Goal: Transaction & Acquisition: Book appointment/travel/reservation

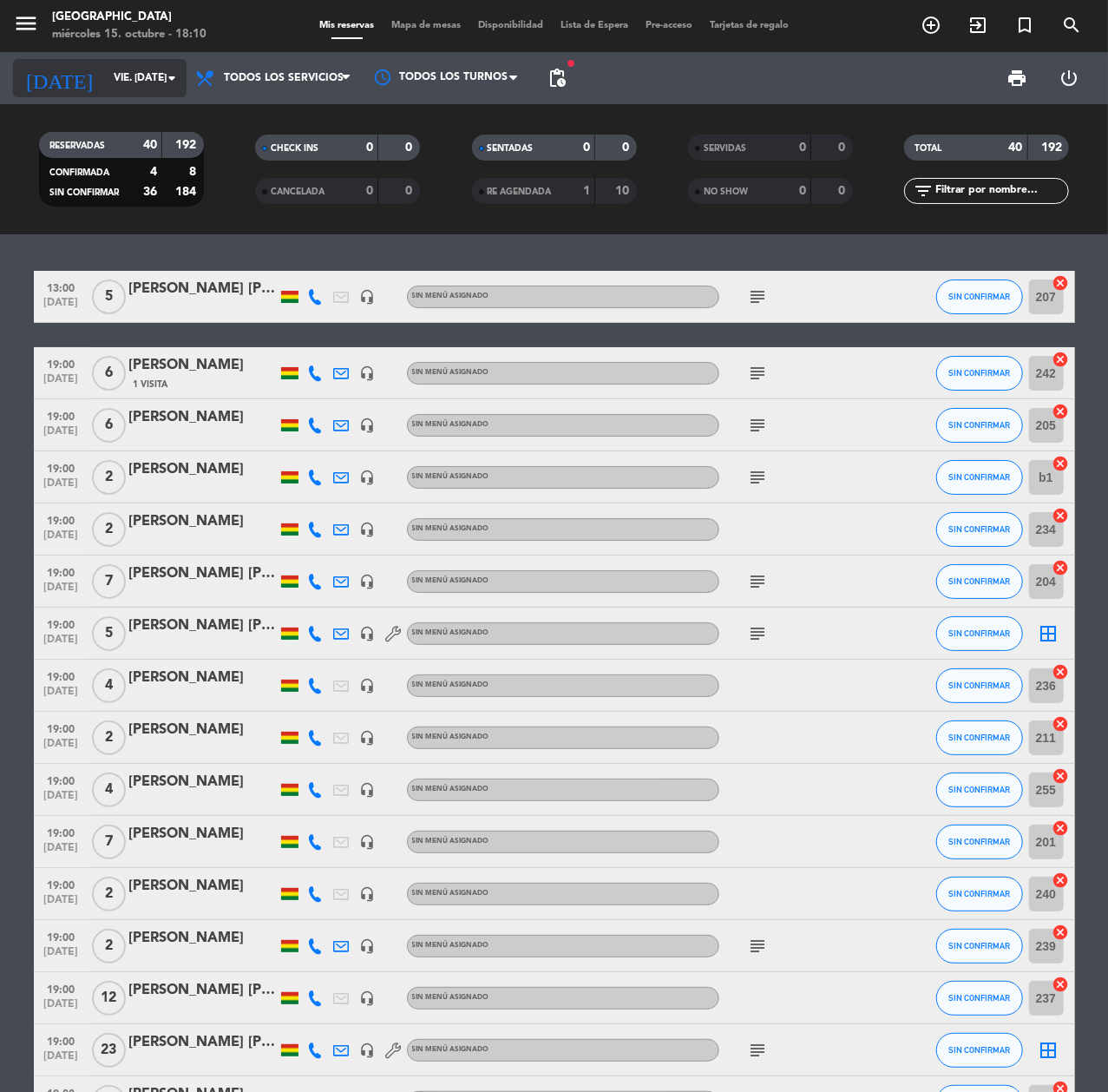
click at [105, 89] on input "vie. [DATE]" at bounding box center [173, 77] width 137 height 30
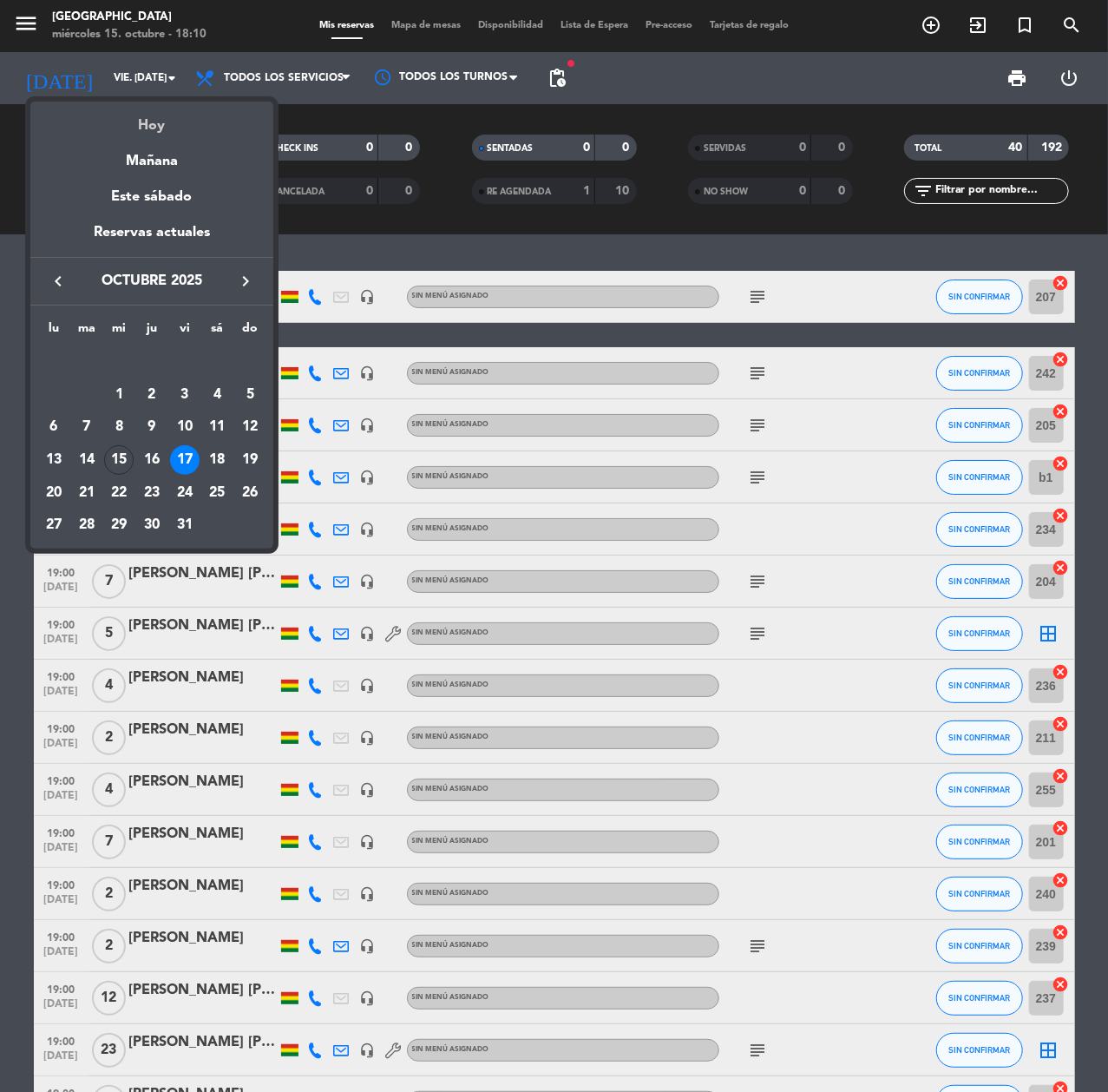
click at [116, 129] on div "Hoy" at bounding box center [152, 119] width 243 height 35
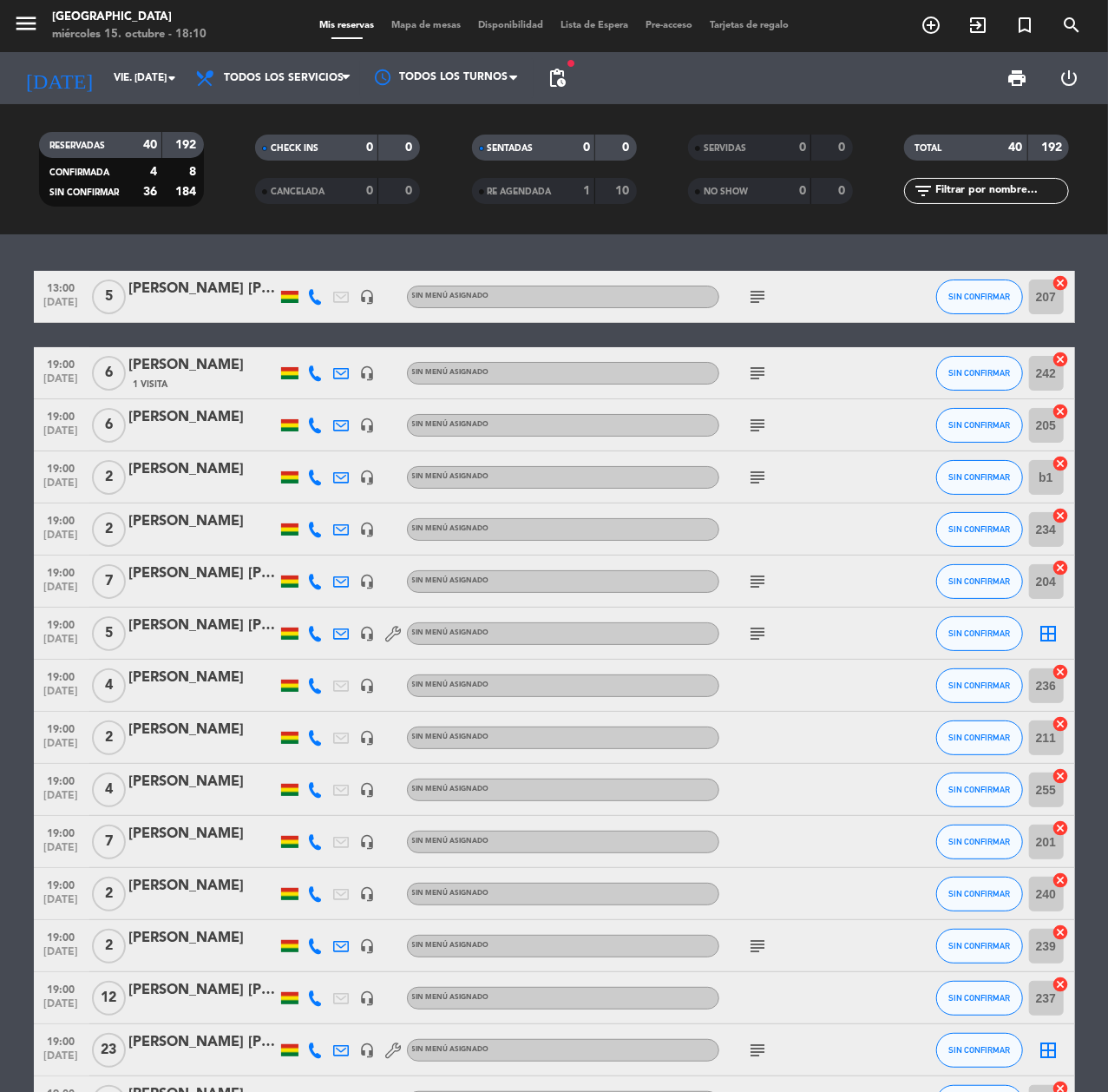
type input "mié. [DATE]"
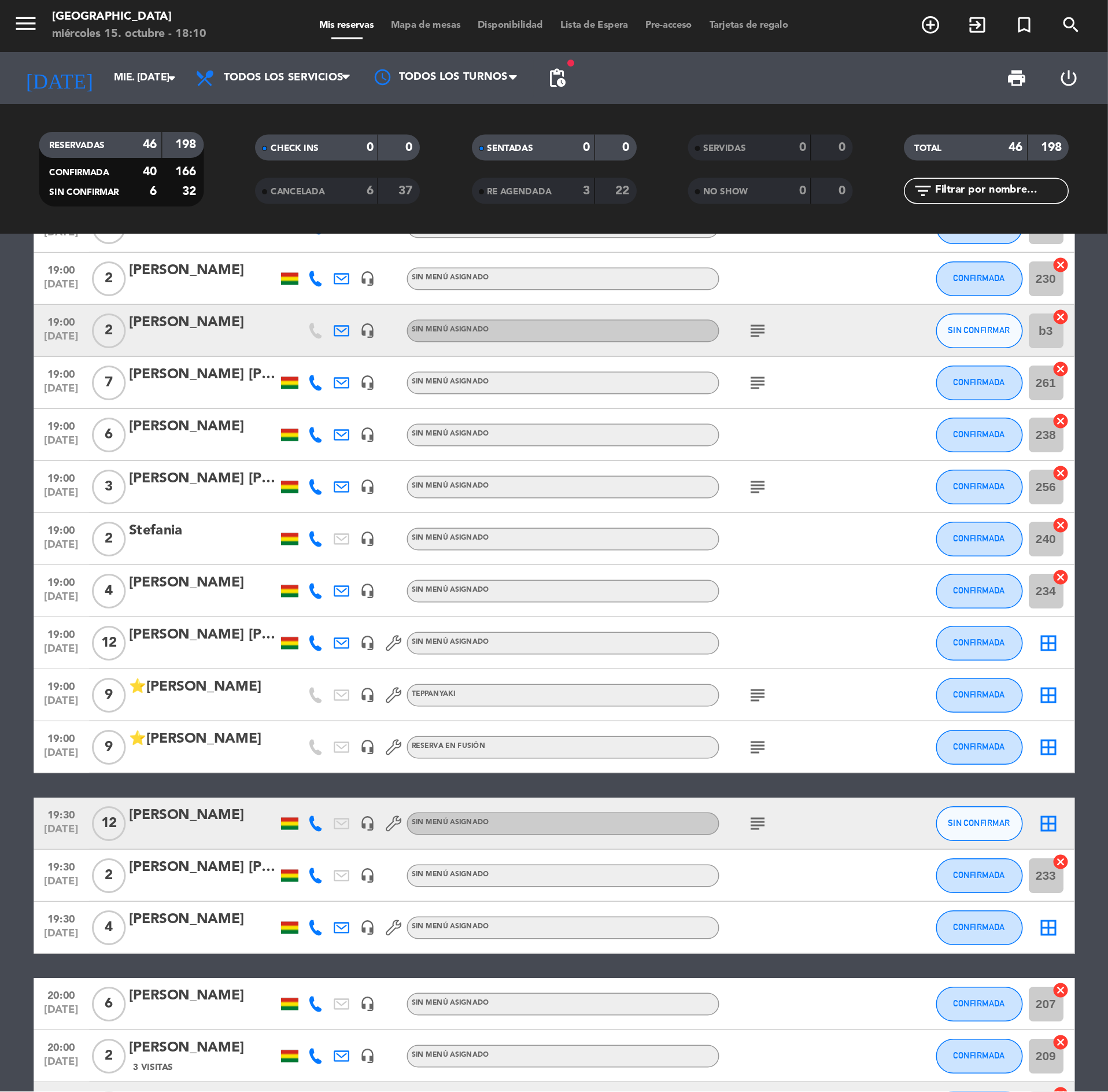
scroll to position [540, 0]
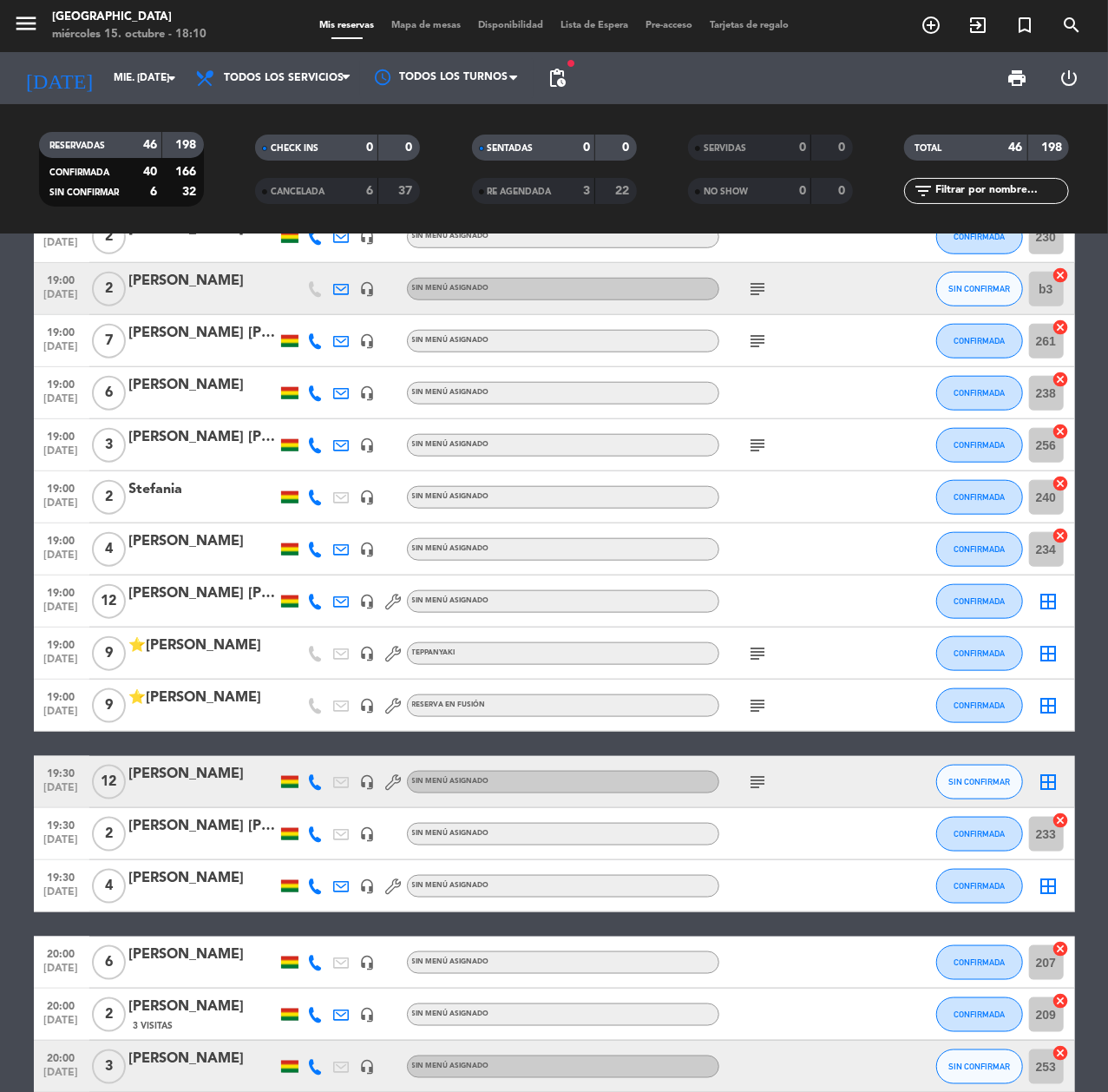
click at [317, 782] on icon at bounding box center [315, 782] width 15 height 15
click at [1066, 23] on icon "search" at bounding box center [1072, 25] width 21 height 21
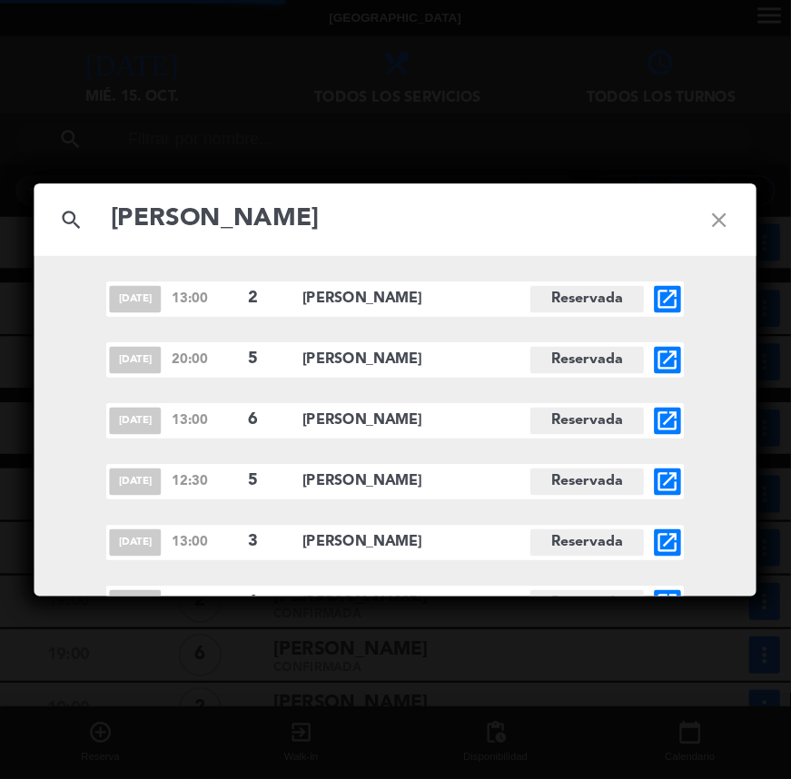
scroll to position [22, 0]
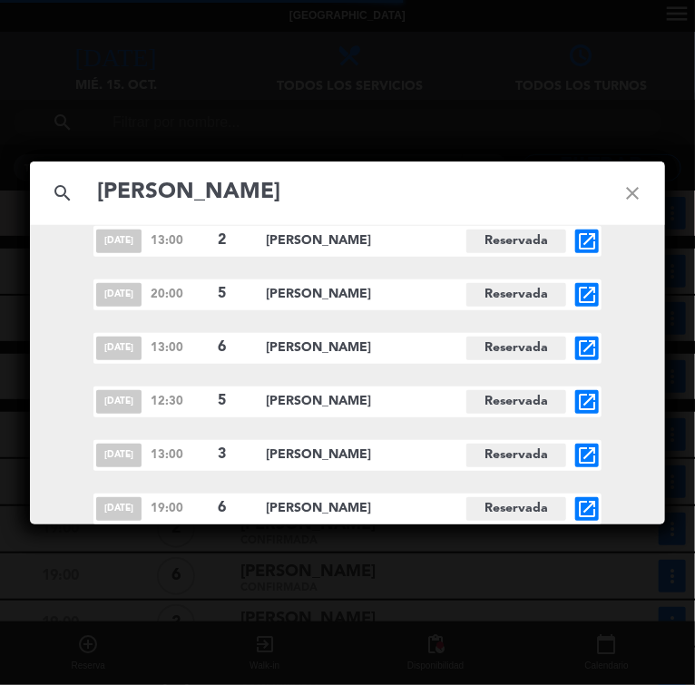
type input "[PERSON_NAME]"
click at [624, 189] on icon "close" at bounding box center [632, 193] width 65 height 65
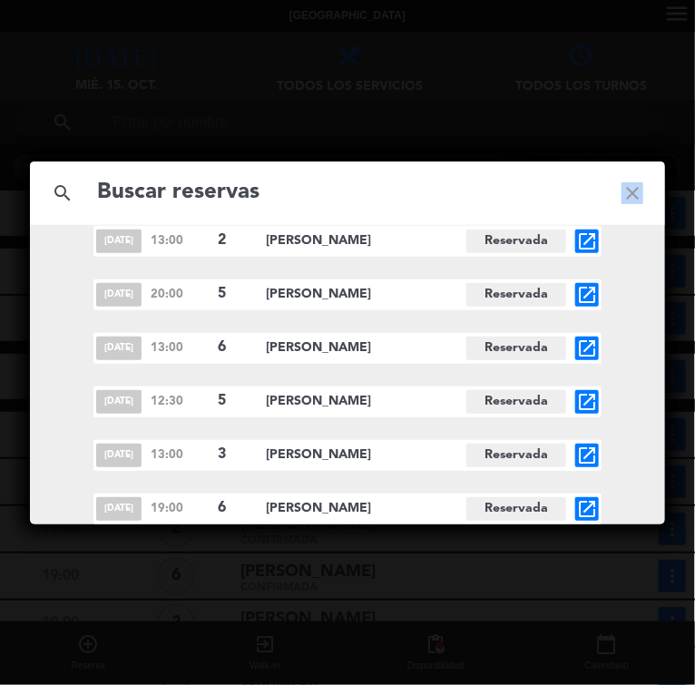
click at [624, 189] on icon "close" at bounding box center [632, 193] width 65 height 65
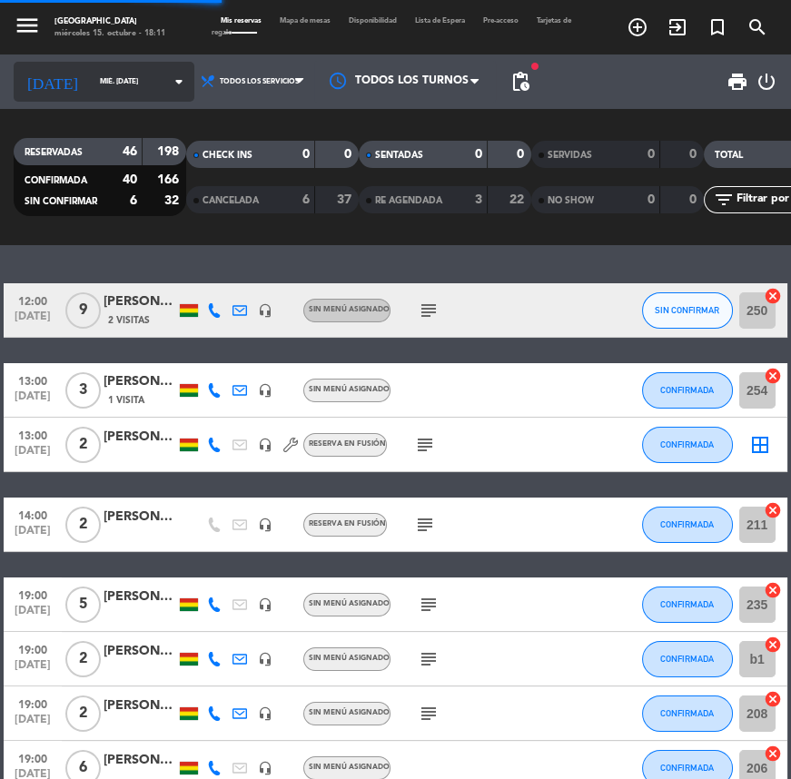
click at [93, 74] on input "mié. [DATE]" at bounding box center [142, 81] width 103 height 27
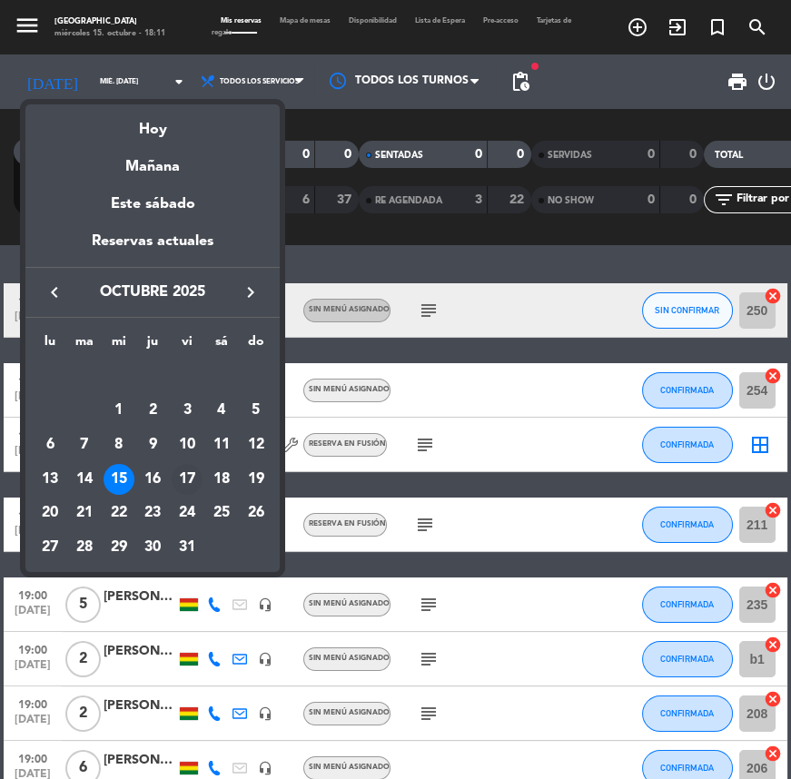
click at [199, 470] on div "17" at bounding box center [187, 479] width 31 height 31
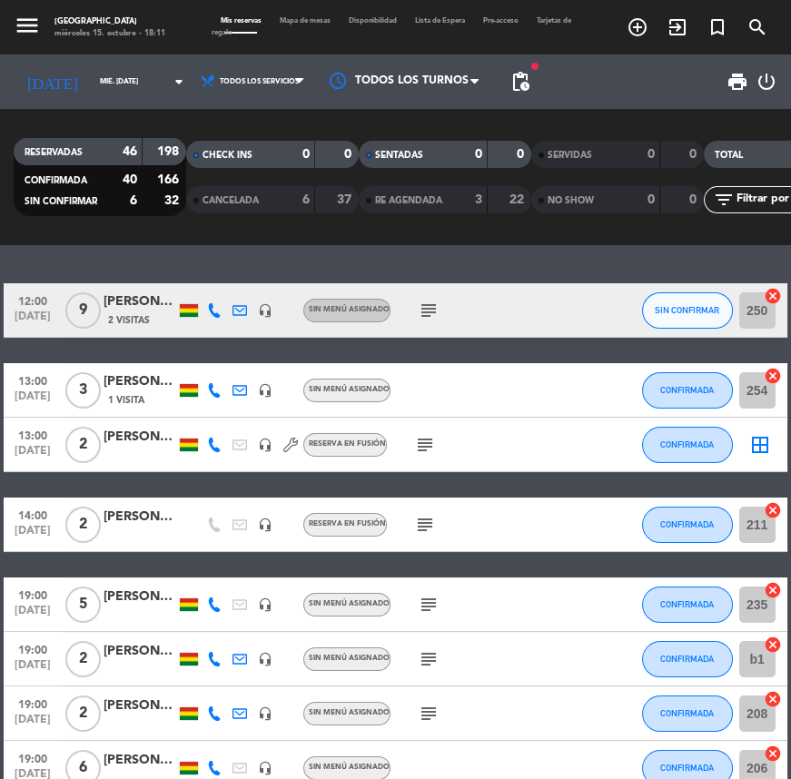
type input "vie. [DATE]"
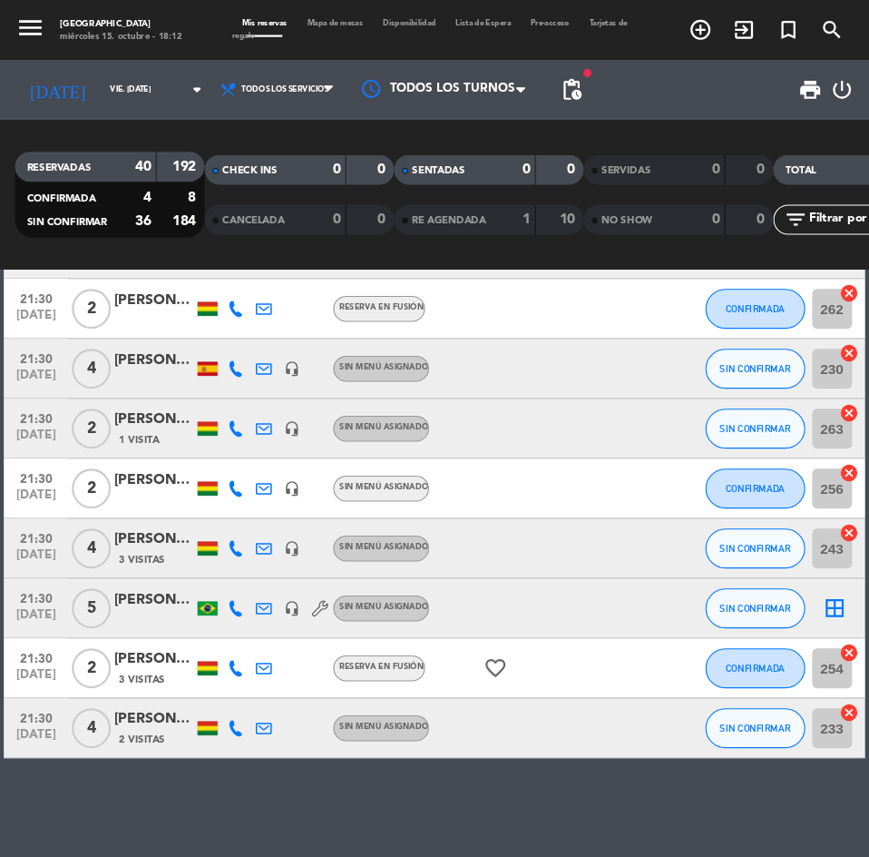
scroll to position [1822, 0]
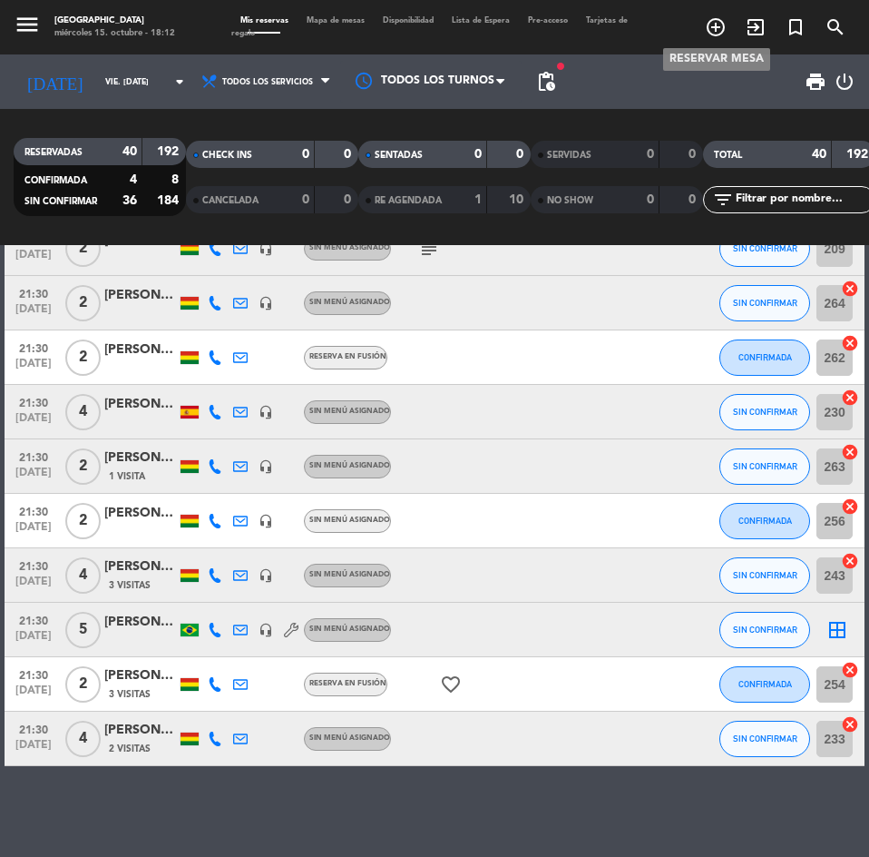
click at [701, 23] on span "add_circle_outline" at bounding box center [716, 27] width 40 height 31
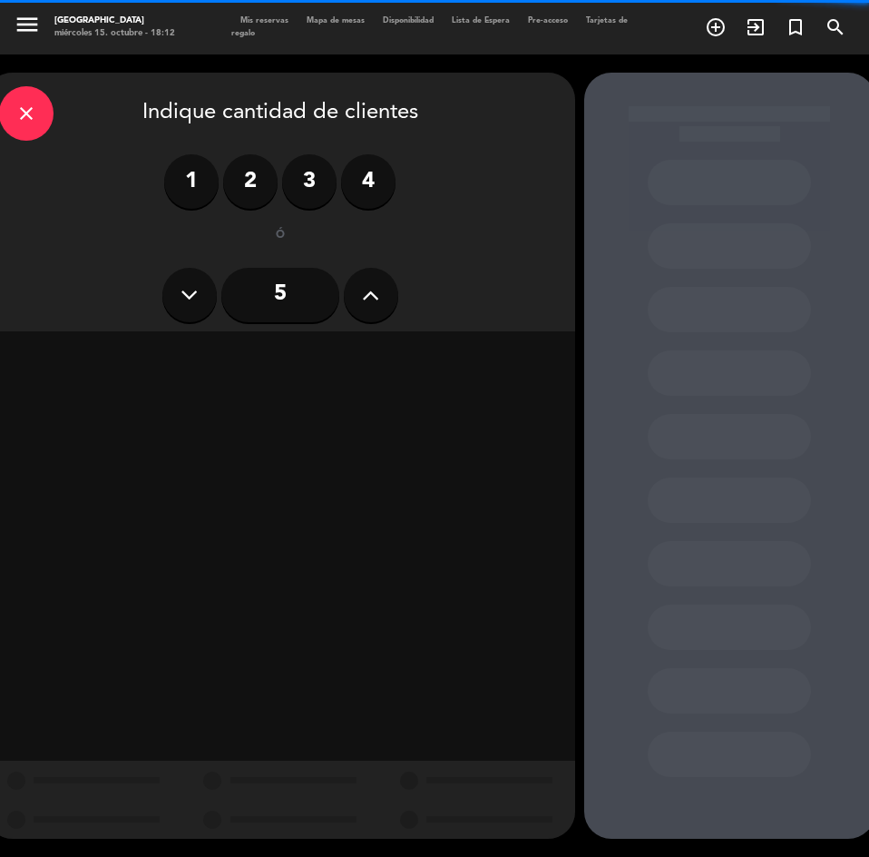
click at [323, 178] on label "3" at bounding box center [309, 181] width 54 height 54
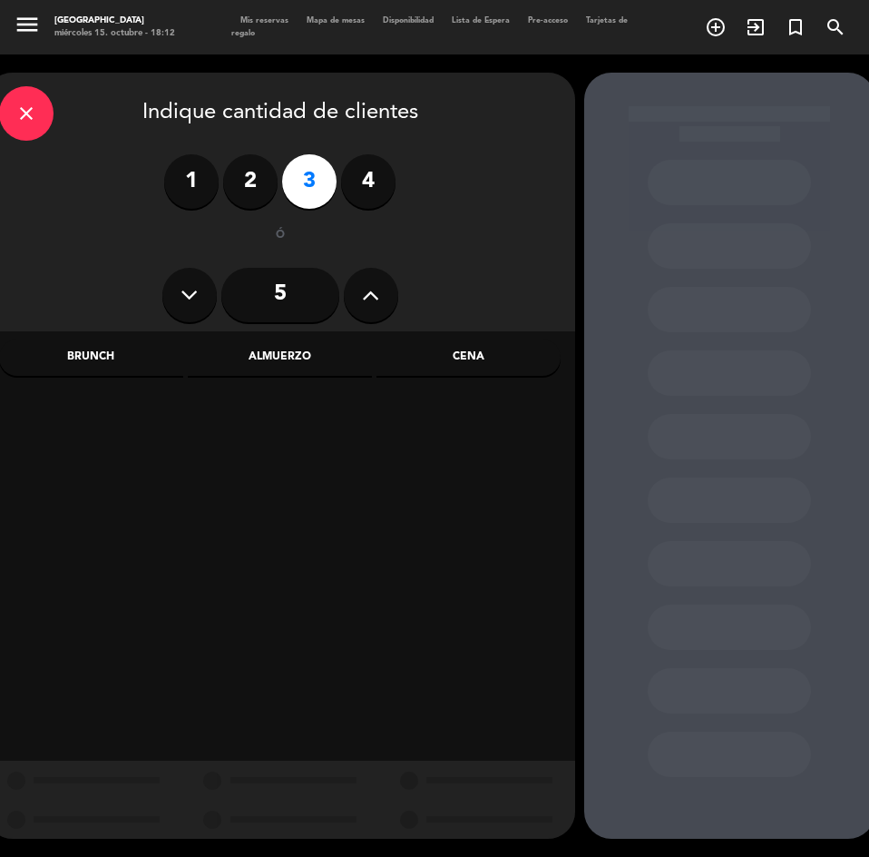
click at [473, 345] on div "Cena" at bounding box center [469, 357] width 184 height 36
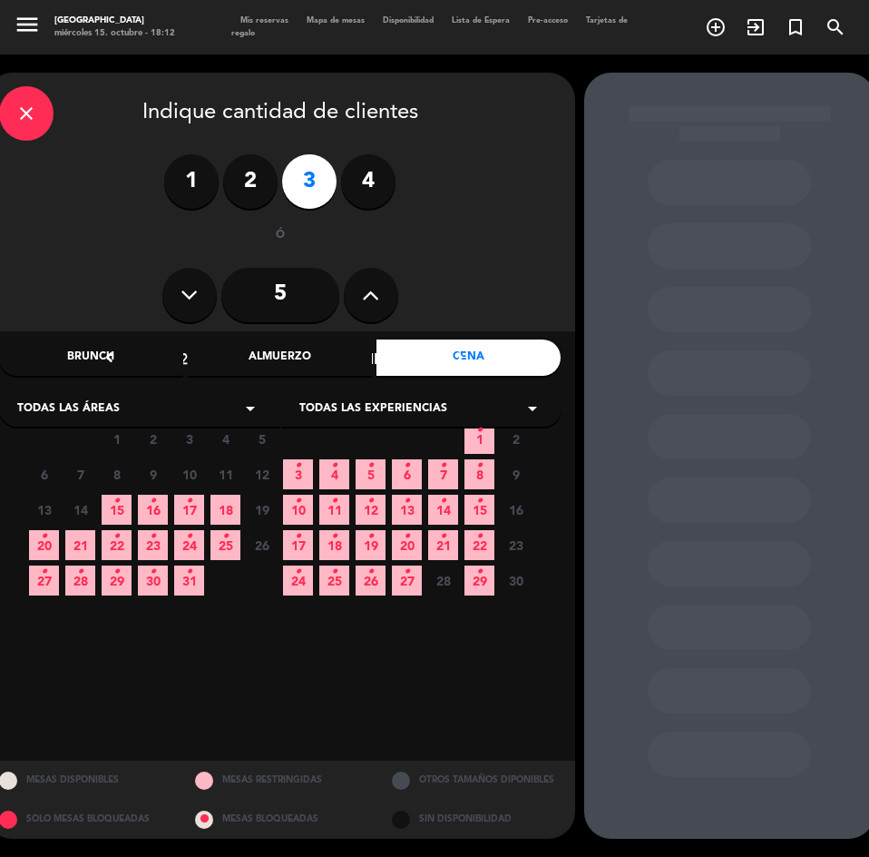
click at [214, 510] on span "18" at bounding box center [226, 510] width 30 height 30
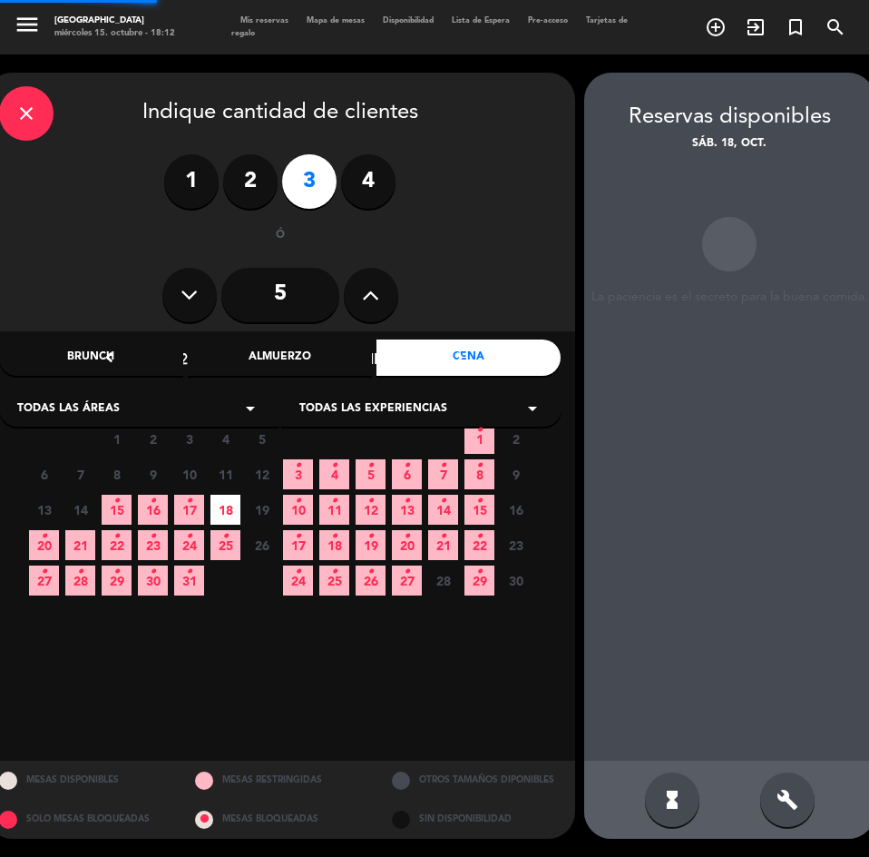
scroll to position [0, 6]
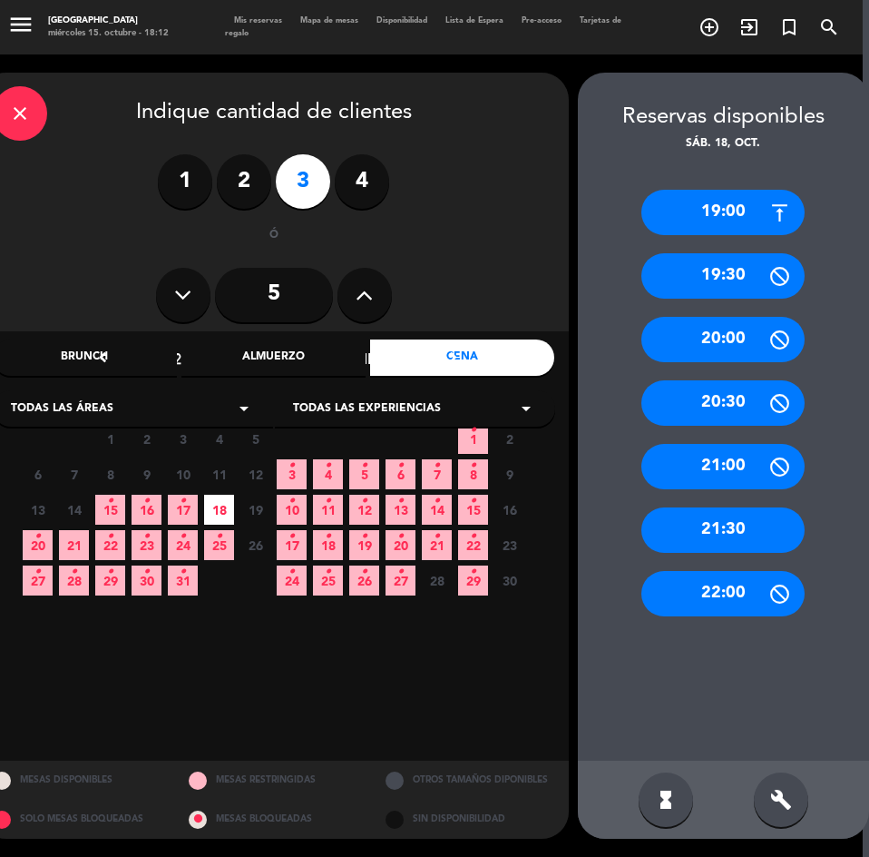
click at [739, 224] on div "19:00" at bounding box center [723, 212] width 163 height 45
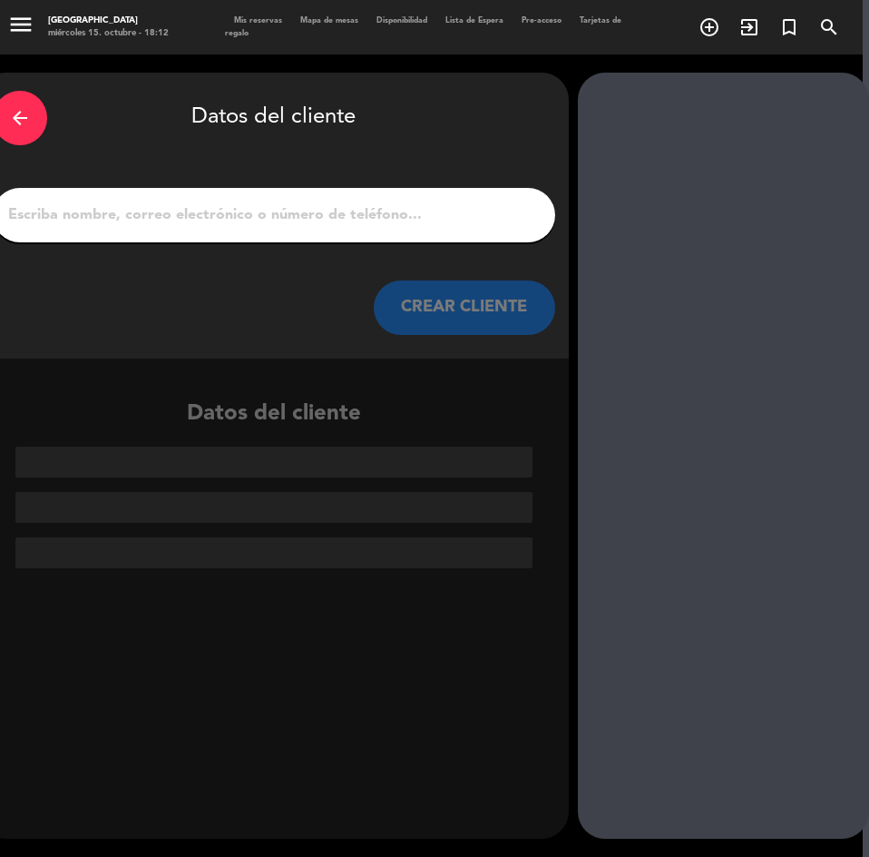
click at [374, 213] on input "1" at bounding box center [273, 214] width 535 height 25
paste input "[PERSON_NAME]"
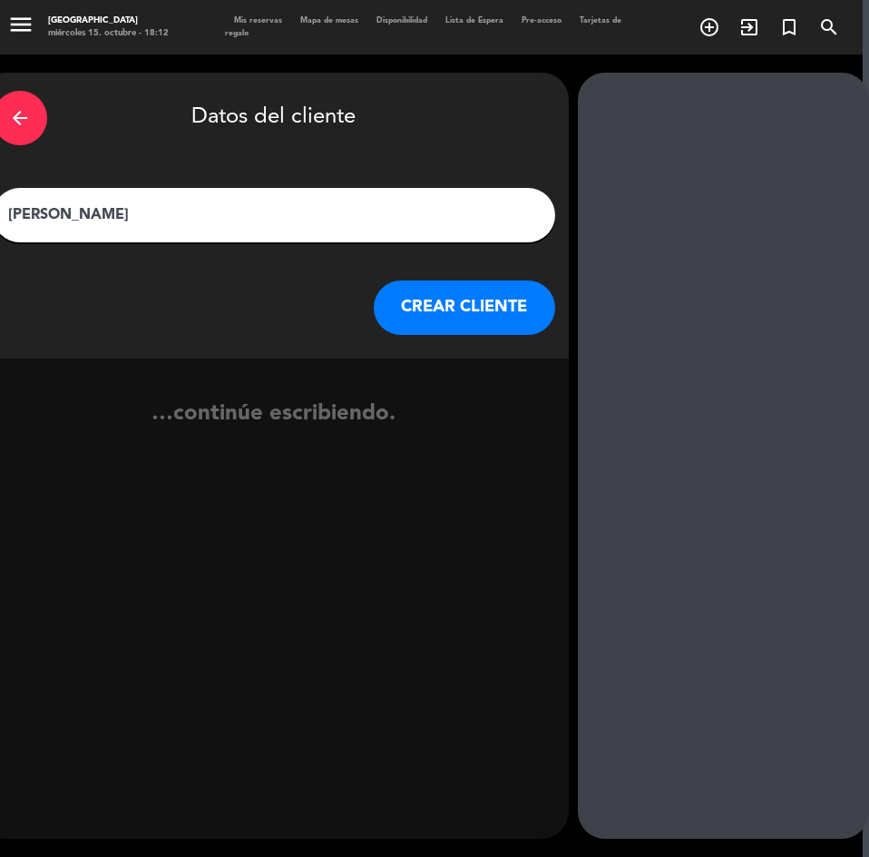
type input "[PERSON_NAME]"
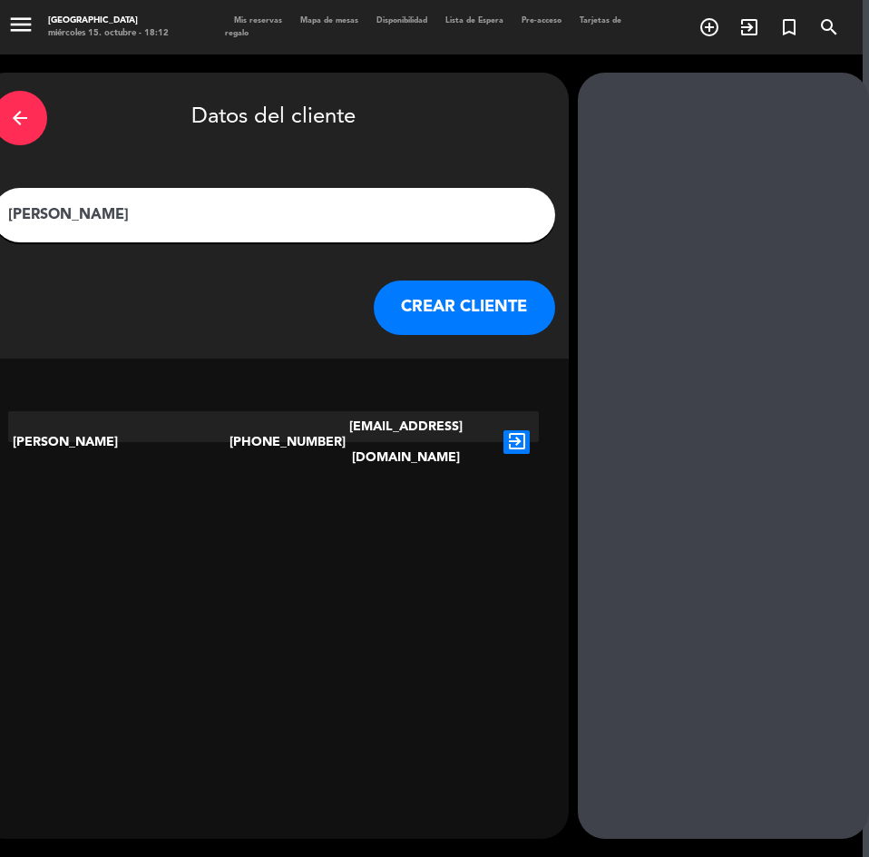
click at [519, 430] on icon "exit_to_app" at bounding box center [517, 442] width 26 height 24
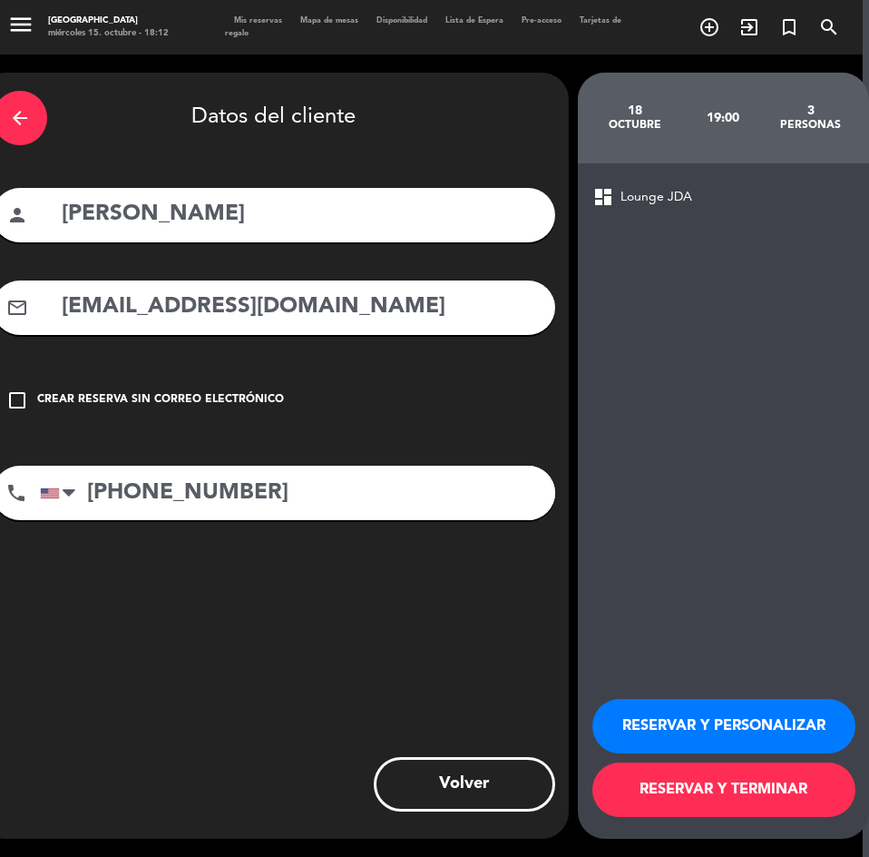
click at [766, 718] on button "RESERVAR Y PERSONALIZAR" at bounding box center [724, 726] width 263 height 54
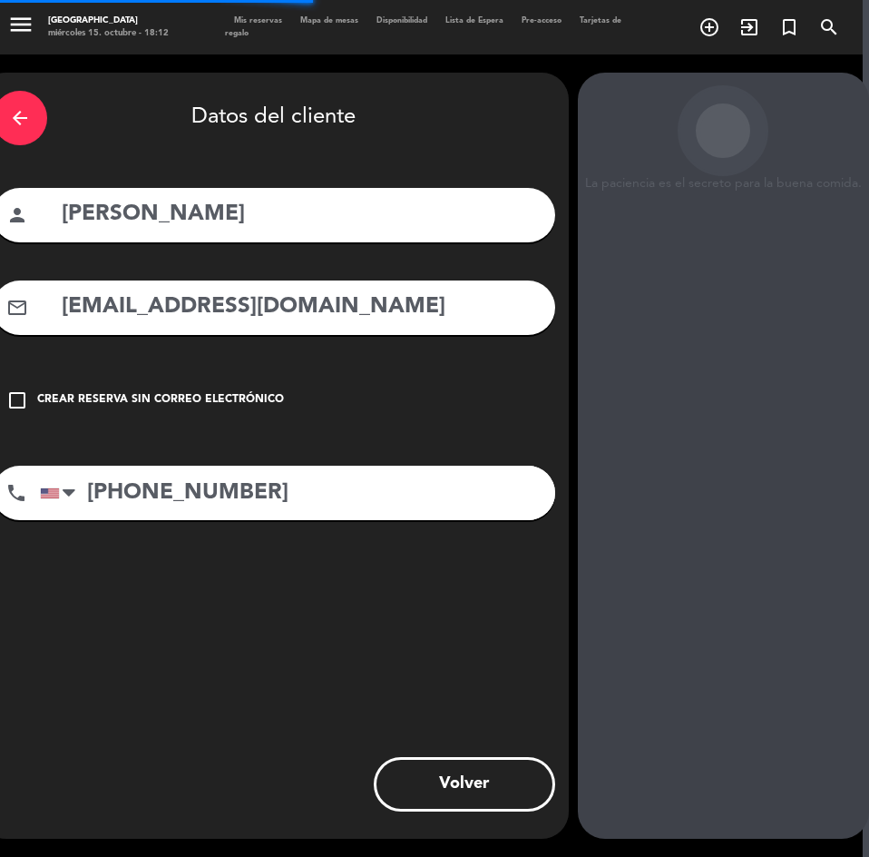
scroll to position [0, 0]
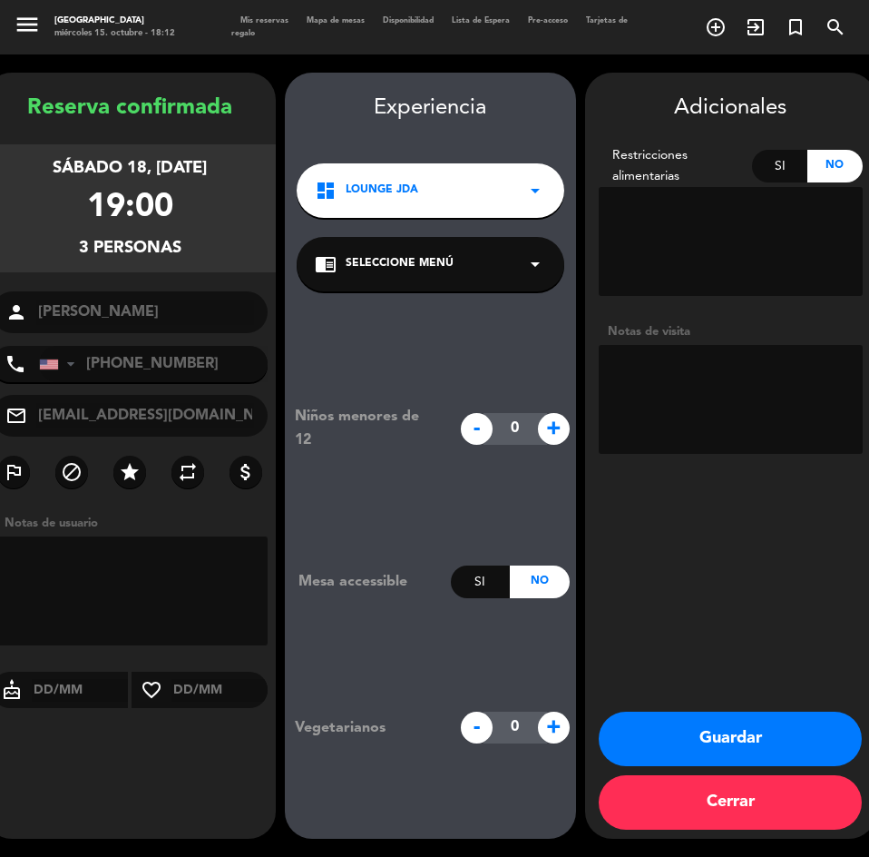
click at [706, 738] on button "Guardar" at bounding box center [730, 739] width 263 height 54
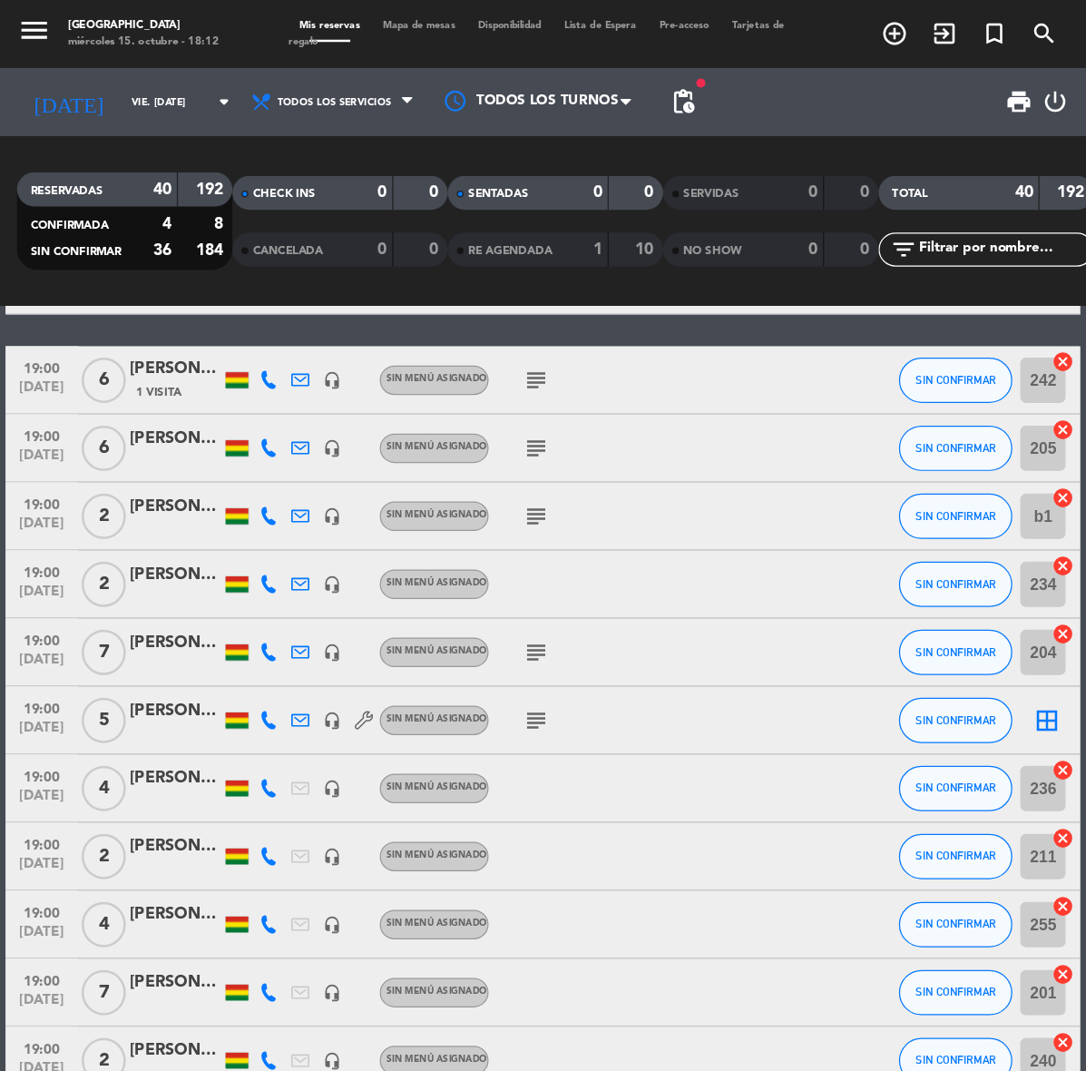
scroll to position [182, 0]
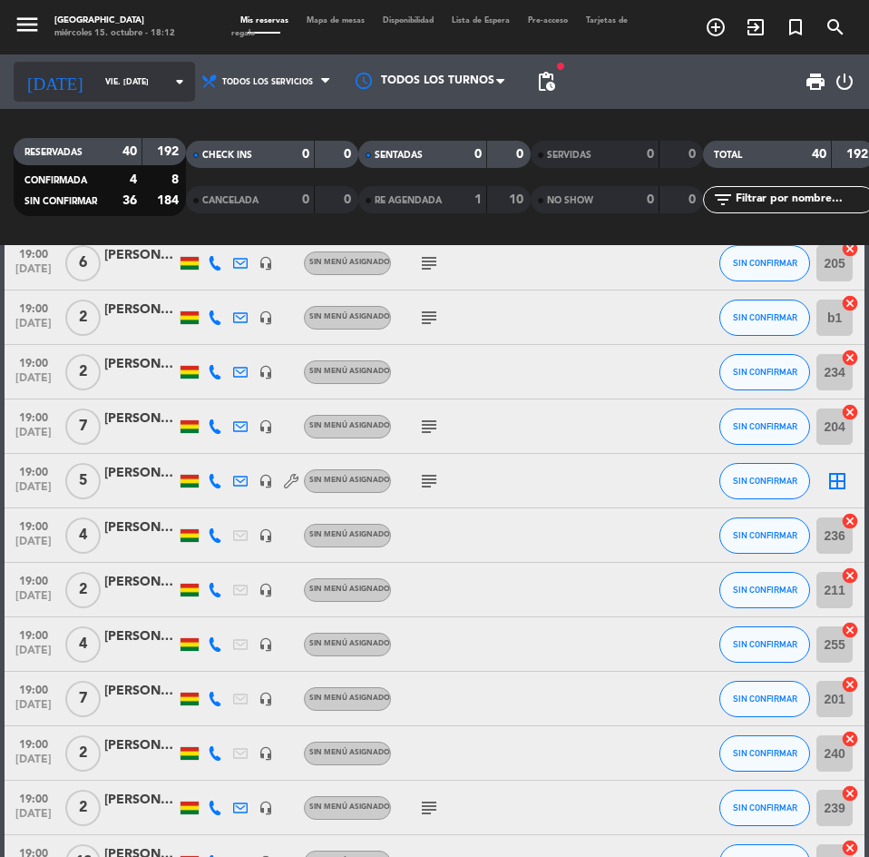
click at [96, 93] on input "vie. [DATE]" at bounding box center [153, 82] width 114 height 28
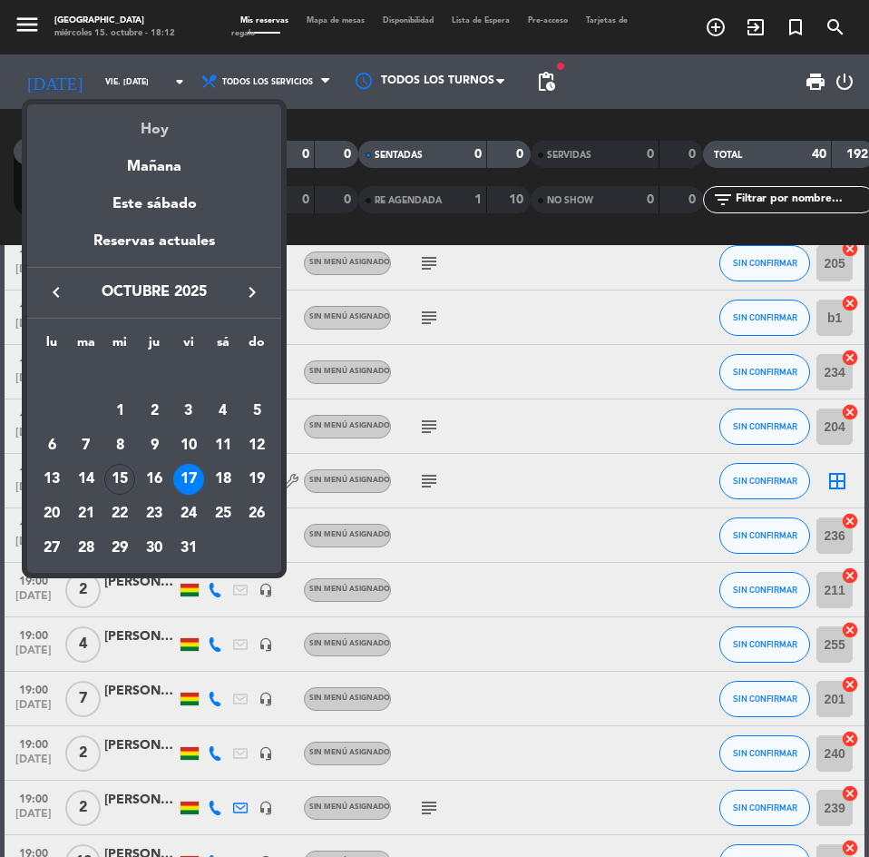
click at [142, 132] on div "Hoy" at bounding box center [154, 122] width 254 height 37
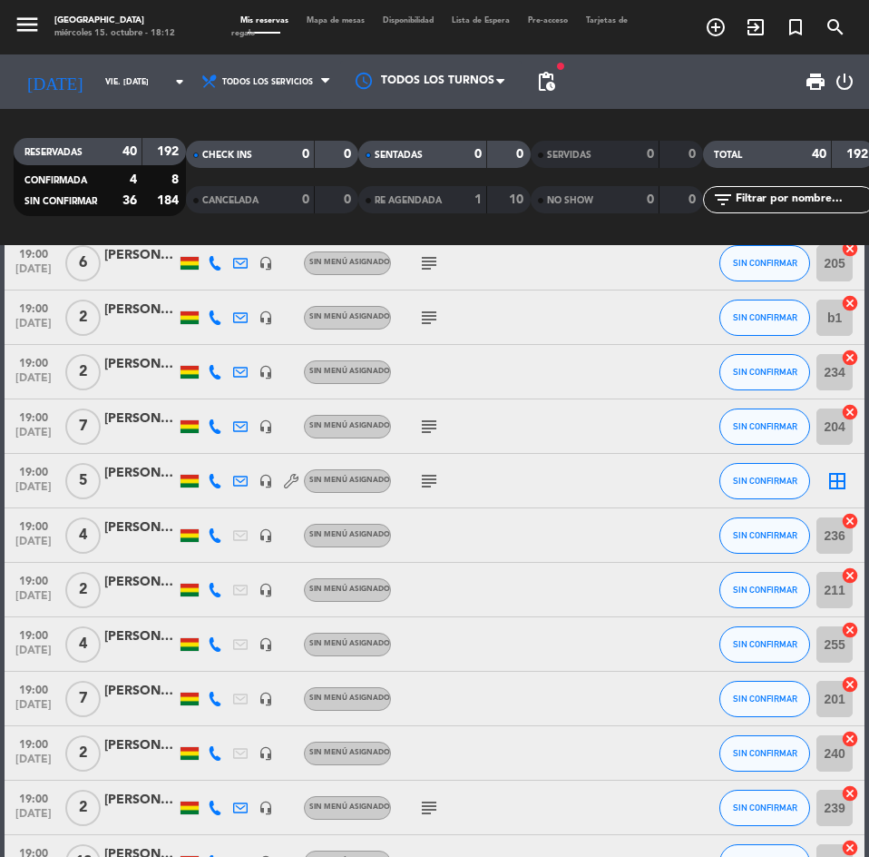
type input "mié. [DATE]"
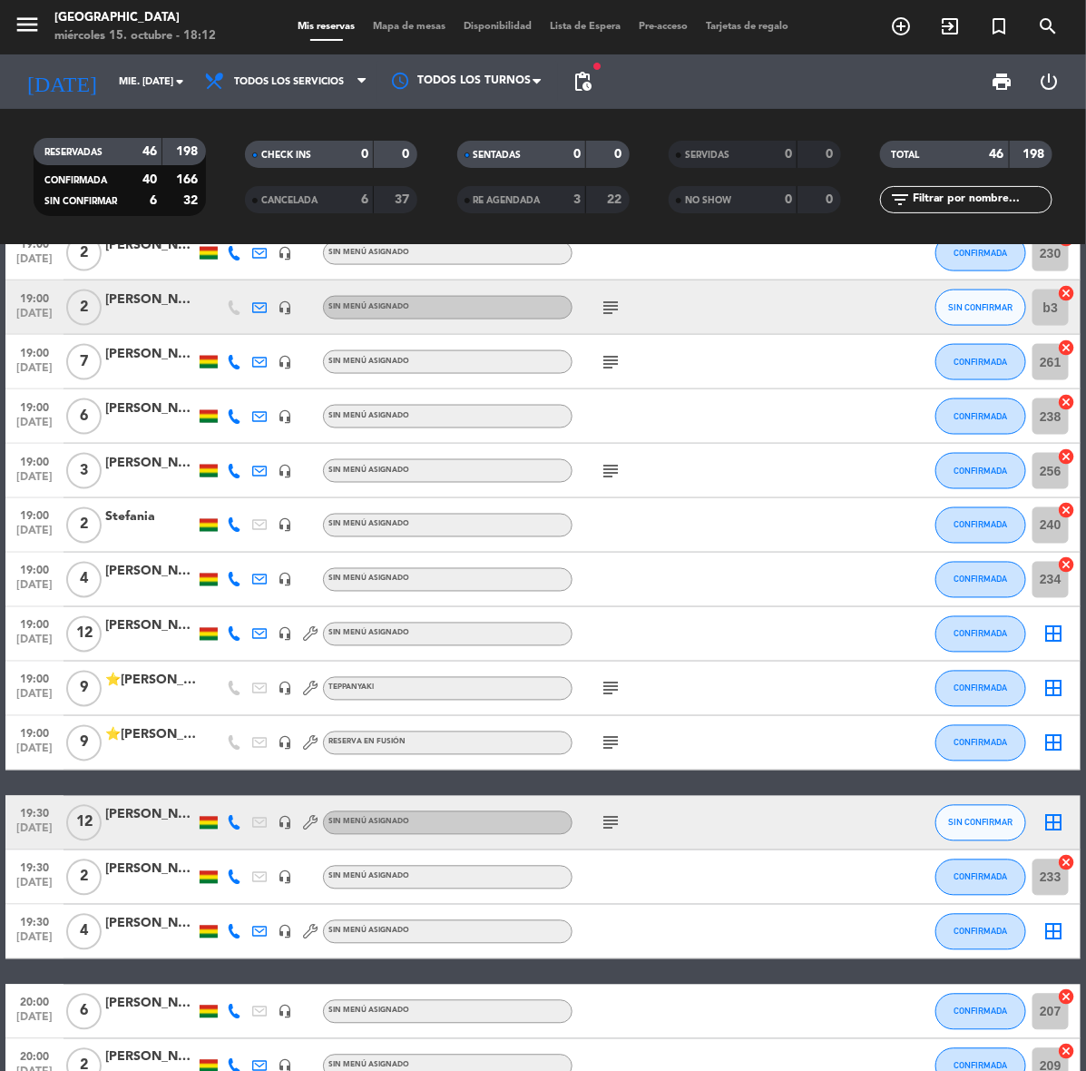
scroll to position [862, 0]
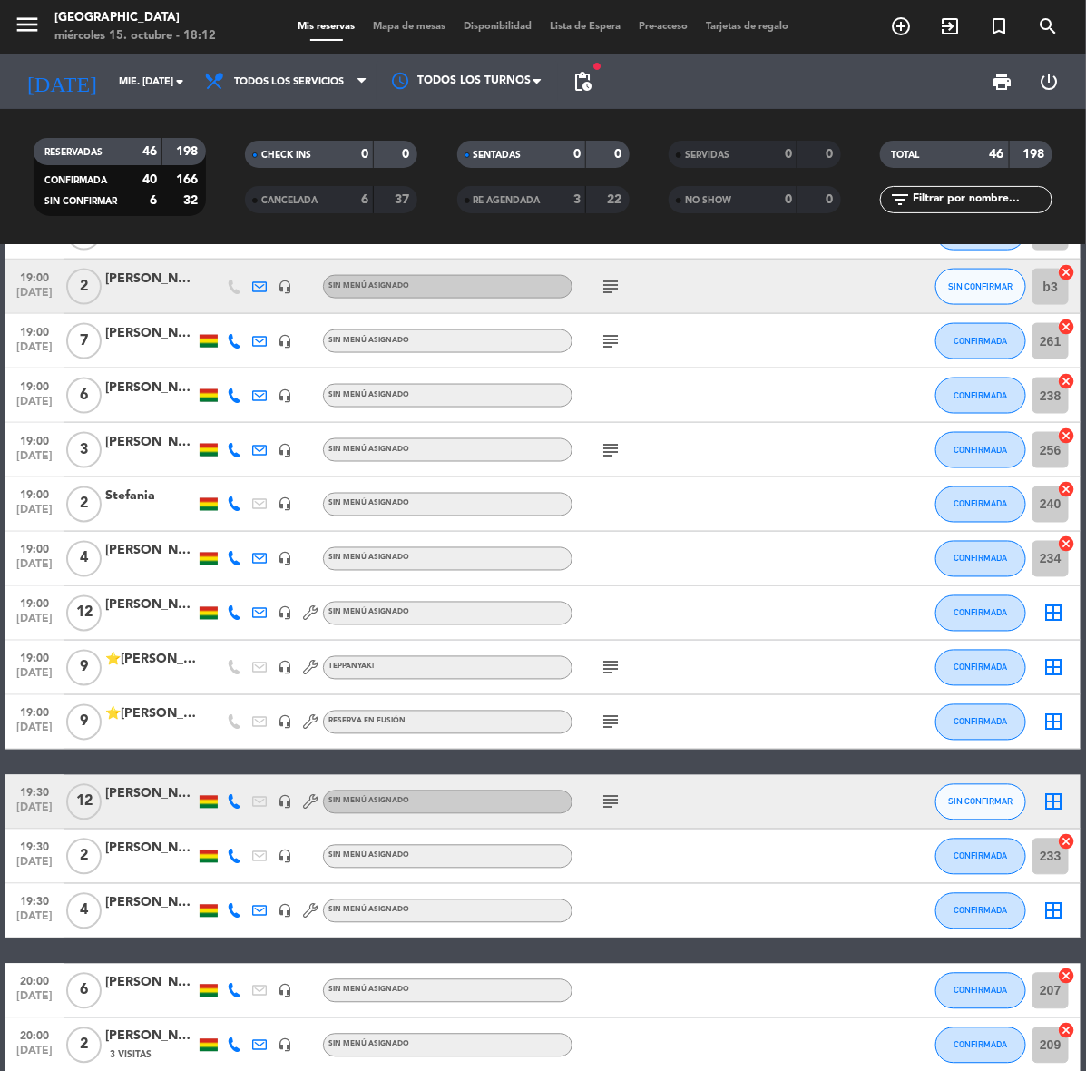
click at [130, 799] on div "[PERSON_NAME]" at bounding box center [150, 794] width 91 height 21
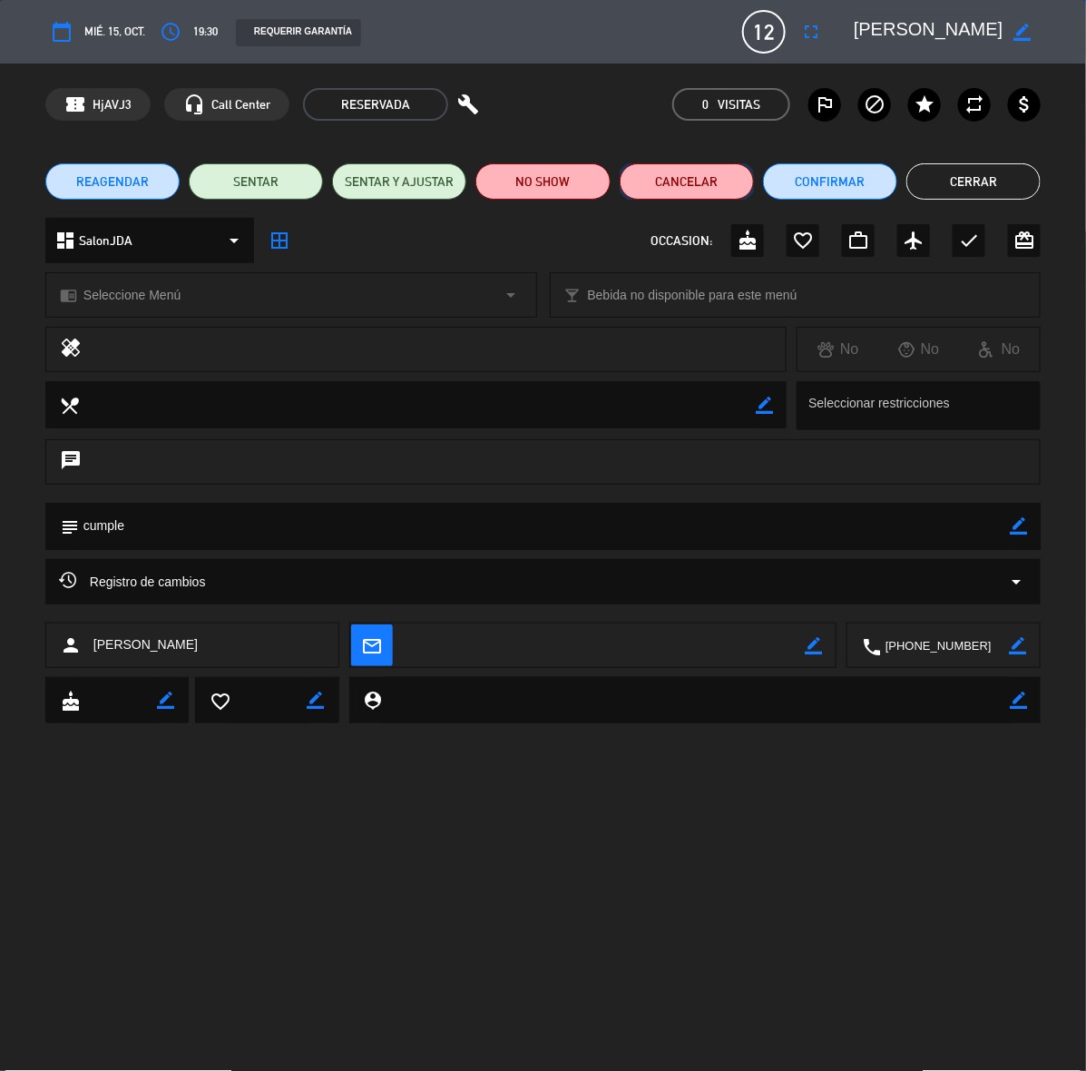
click at [714, 186] on button "Cancelar" at bounding box center [687, 181] width 134 height 36
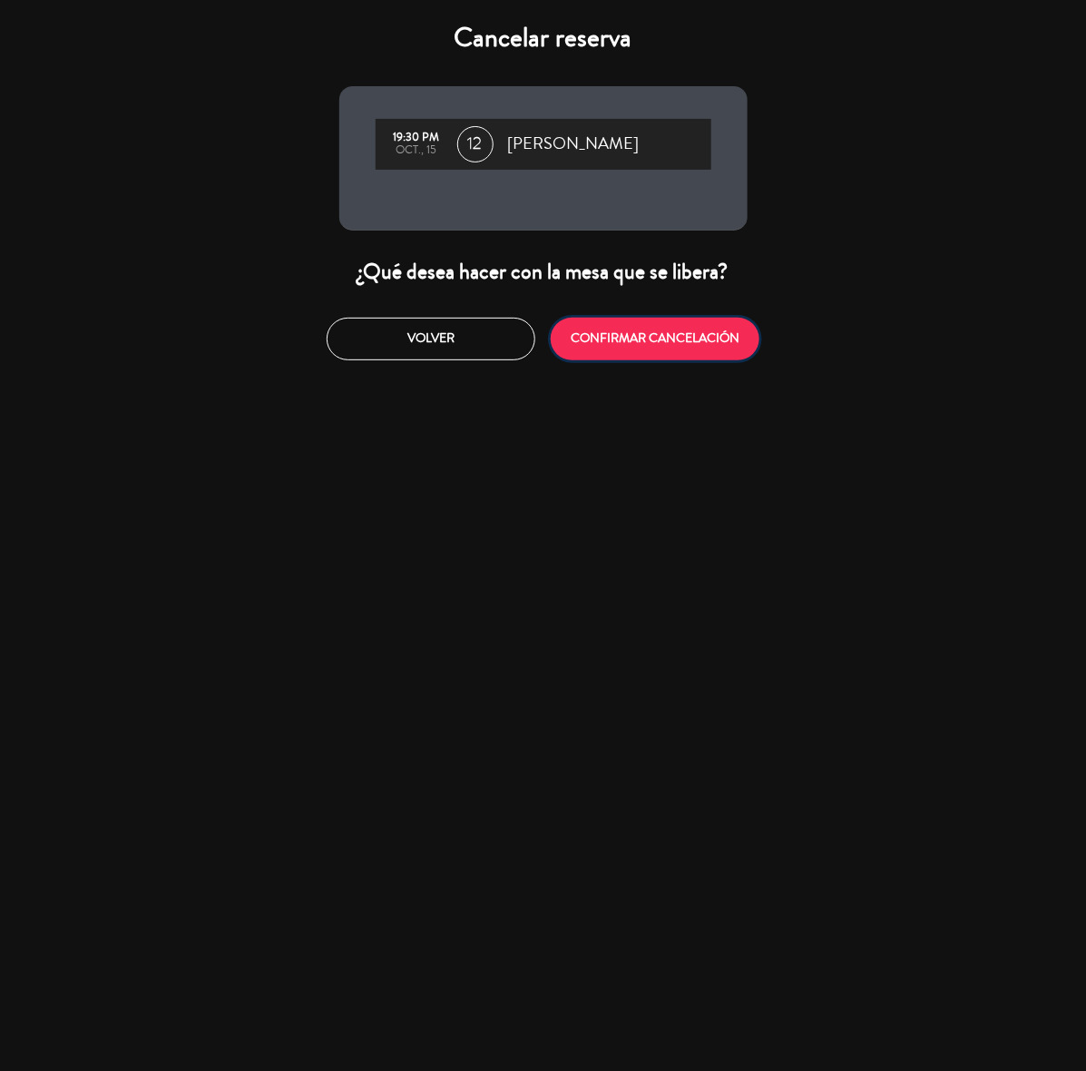
click at [628, 339] on button "CONFIRMAR CANCELACIÓN" at bounding box center [655, 339] width 209 height 43
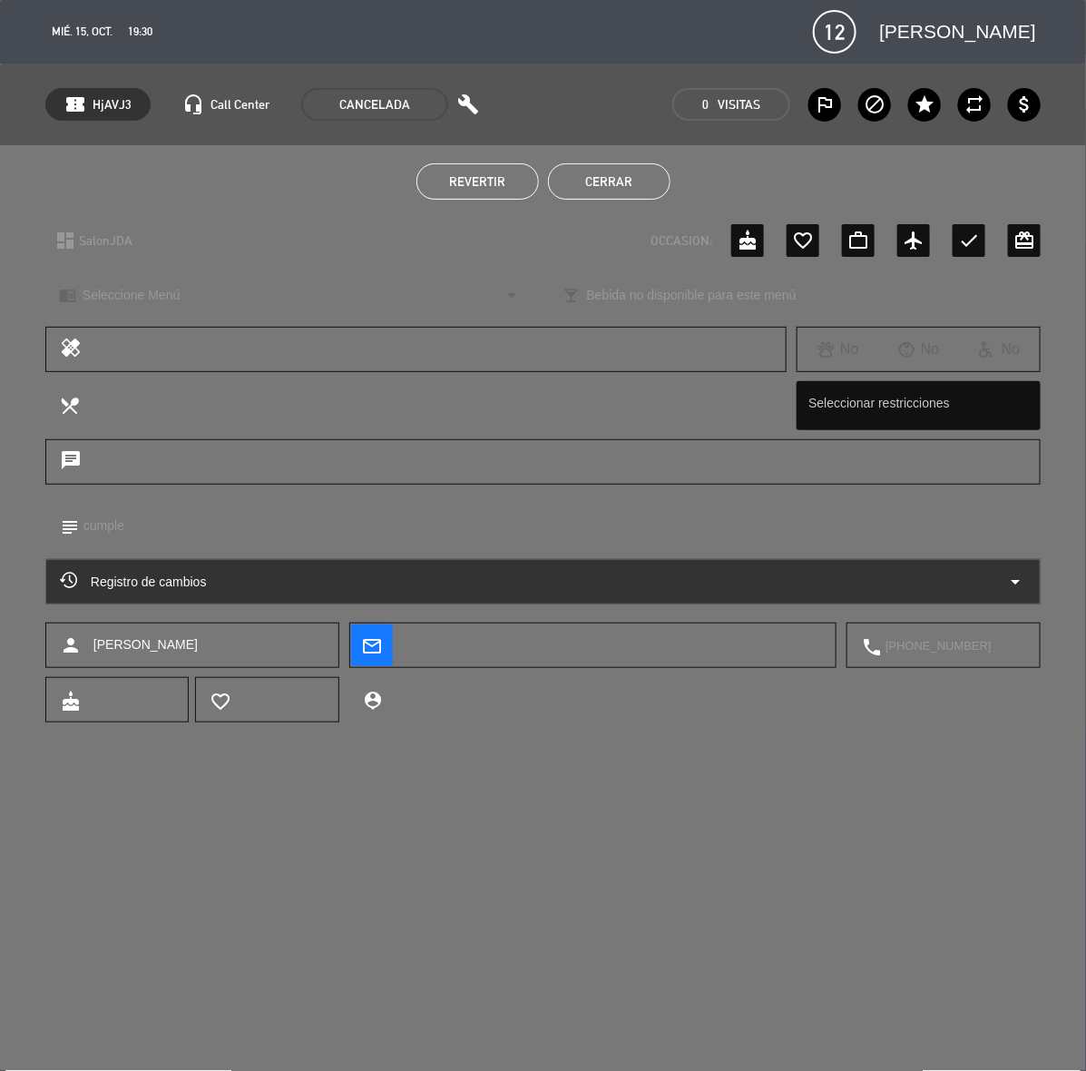
drag, startPoint x: 663, startPoint y: 168, endPoint x: 672, endPoint y: 166, distance: 9.3
click at [663, 168] on button "Cerrar" at bounding box center [609, 181] width 123 height 36
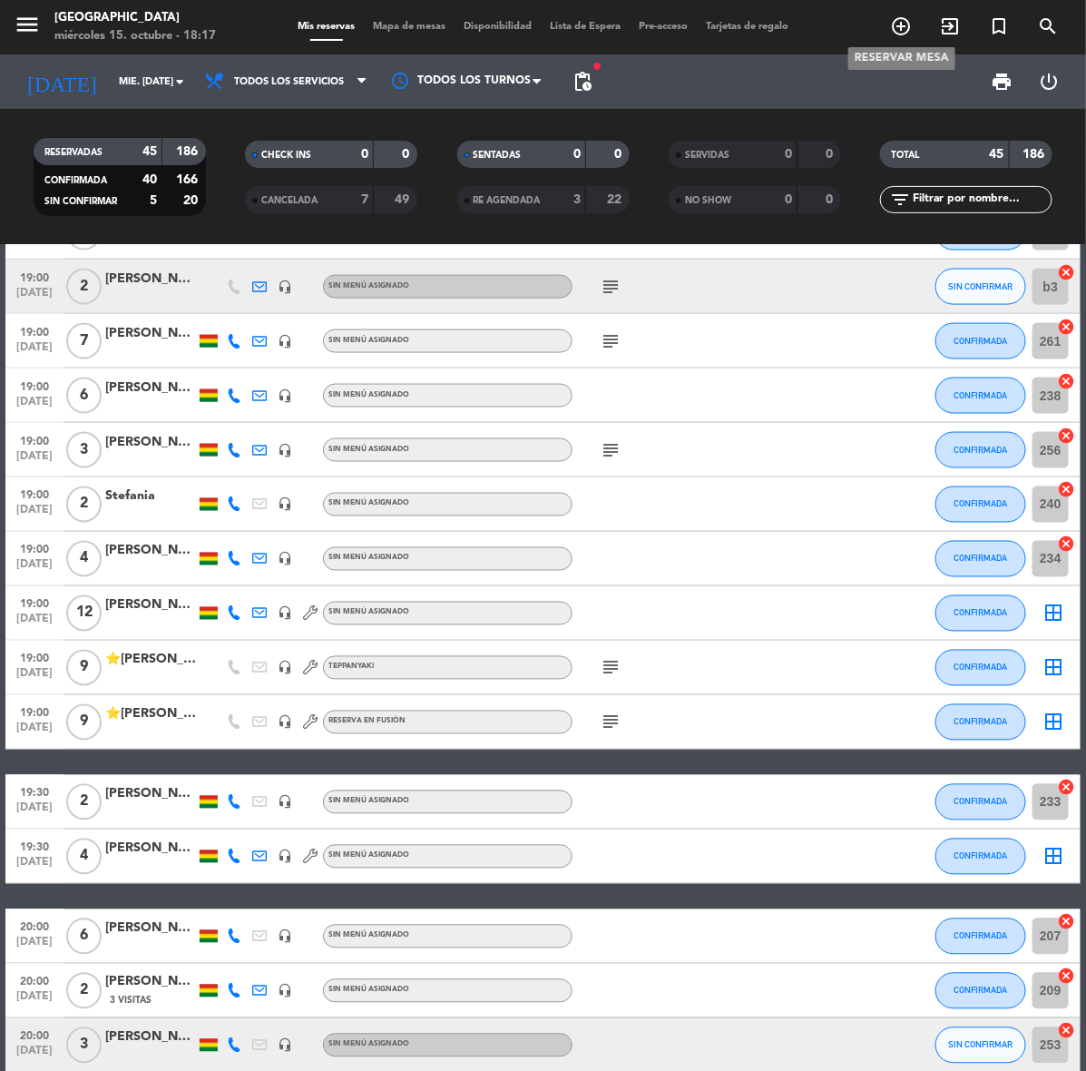
click at [904, 33] on icon "add_circle_outline" at bounding box center [901, 26] width 22 height 22
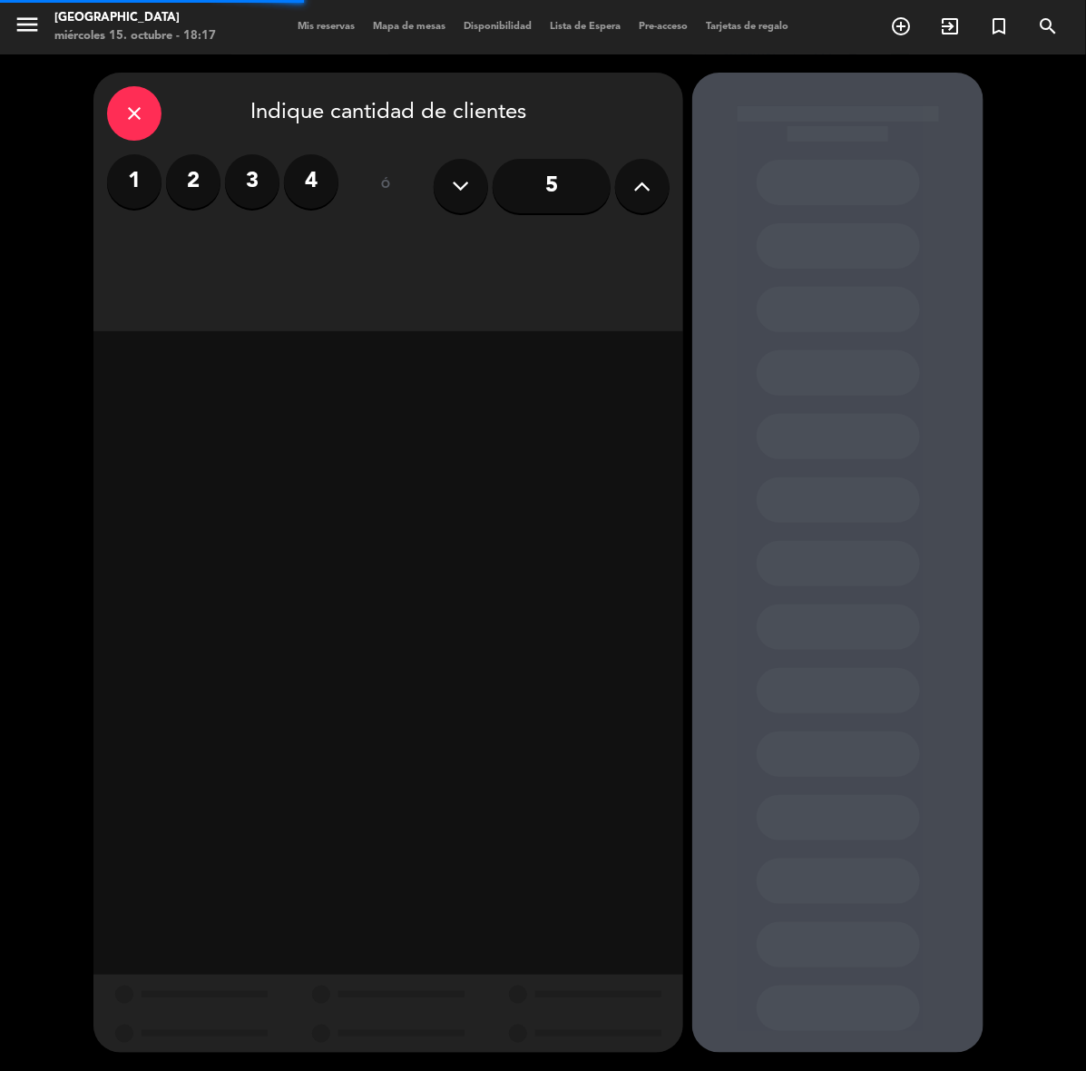
click at [309, 180] on label "4" at bounding box center [311, 181] width 54 height 54
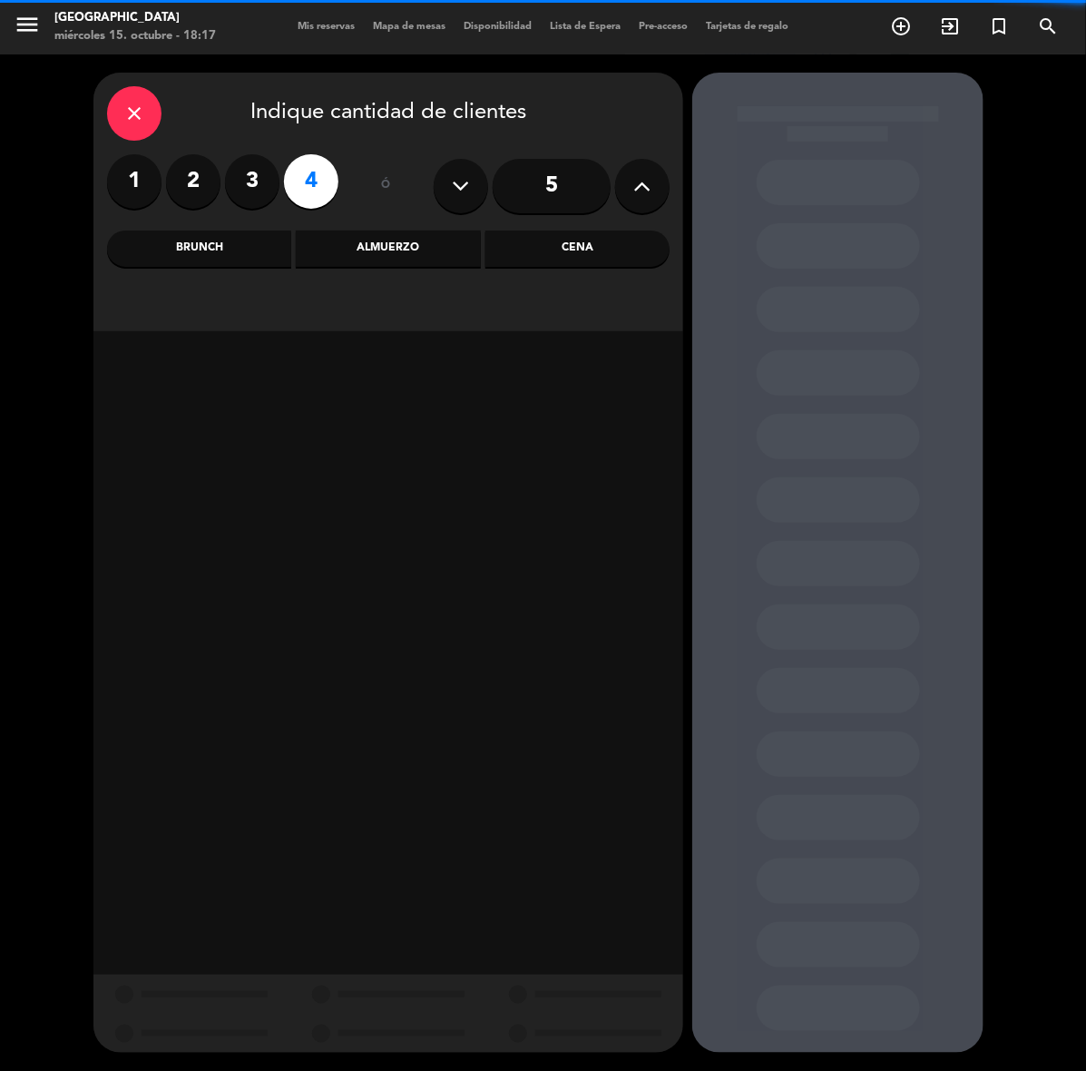
click at [622, 254] on div "Cena" at bounding box center [578, 249] width 184 height 36
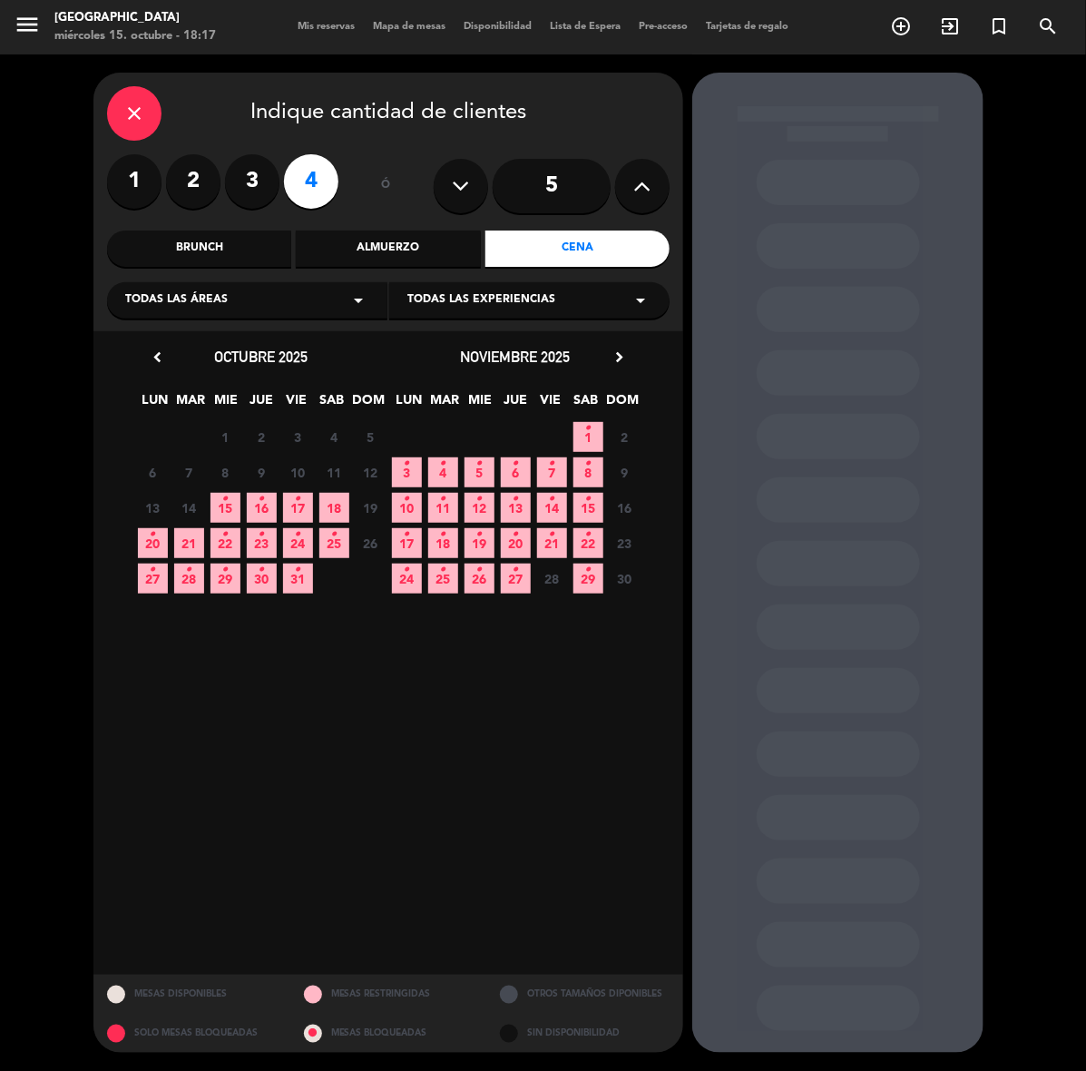
click at [304, 516] on span "17 •" at bounding box center [298, 508] width 30 height 30
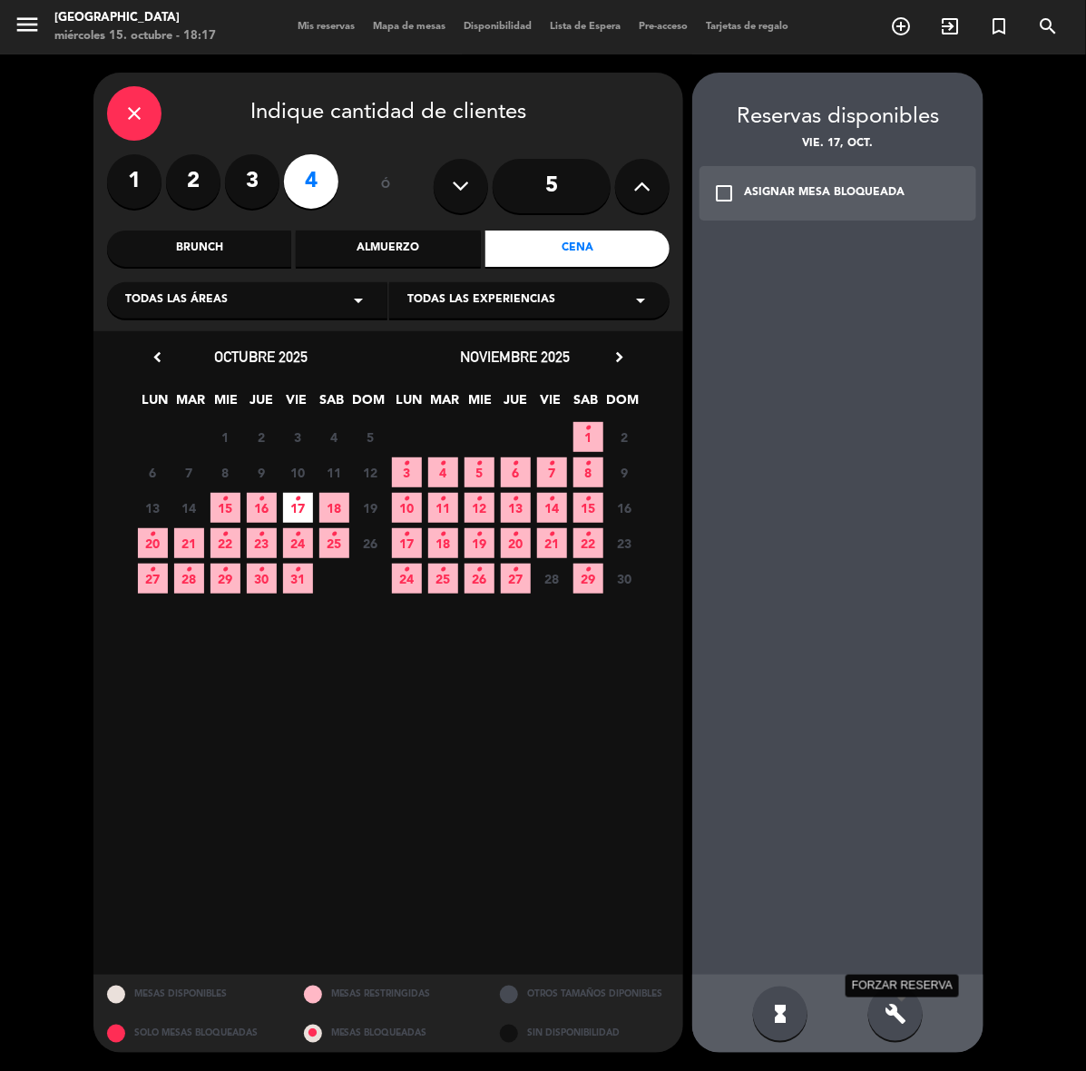
click at [897, 1014] on icon "build" at bounding box center [896, 1014] width 22 height 22
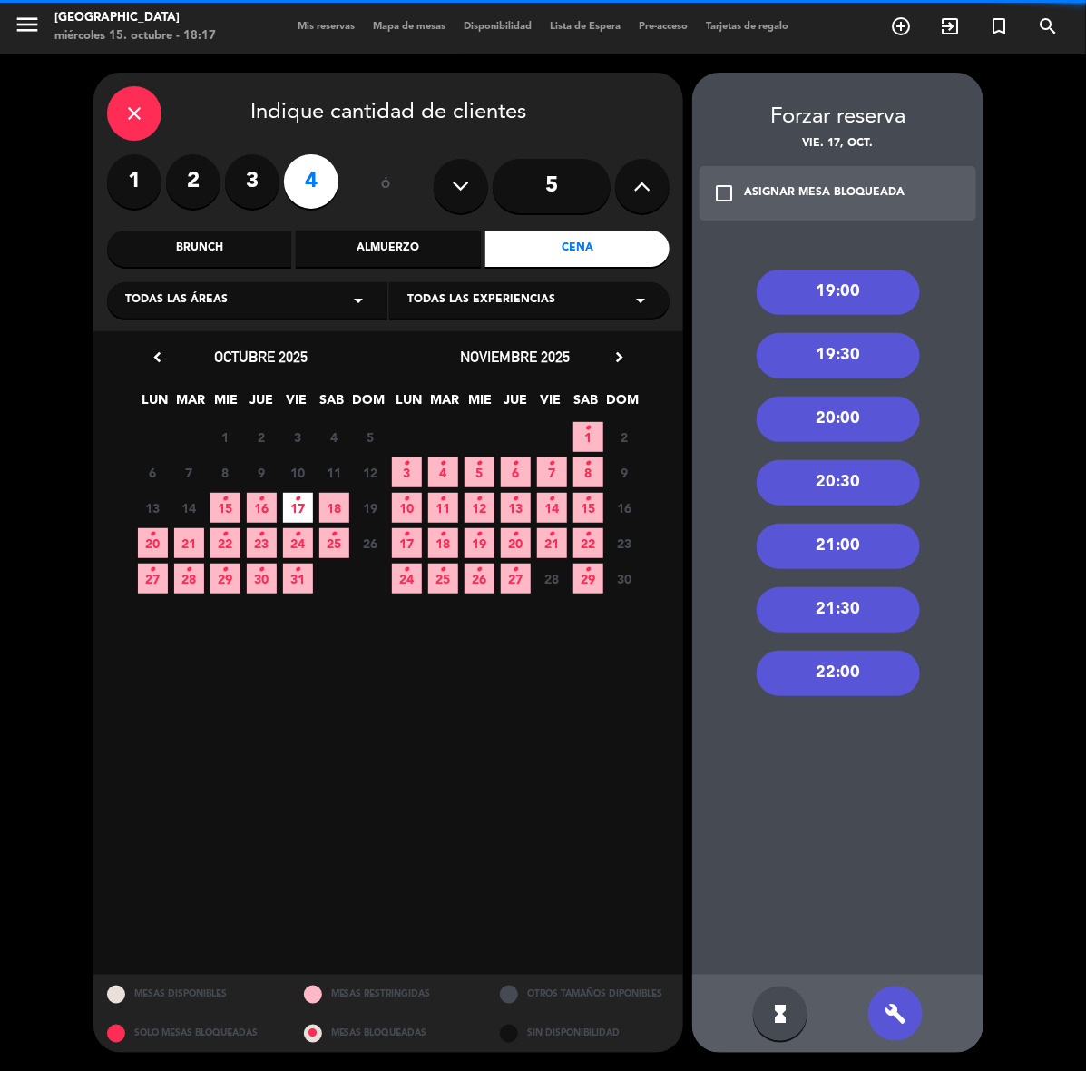
click at [850, 605] on div "21:30" at bounding box center [838, 609] width 163 height 45
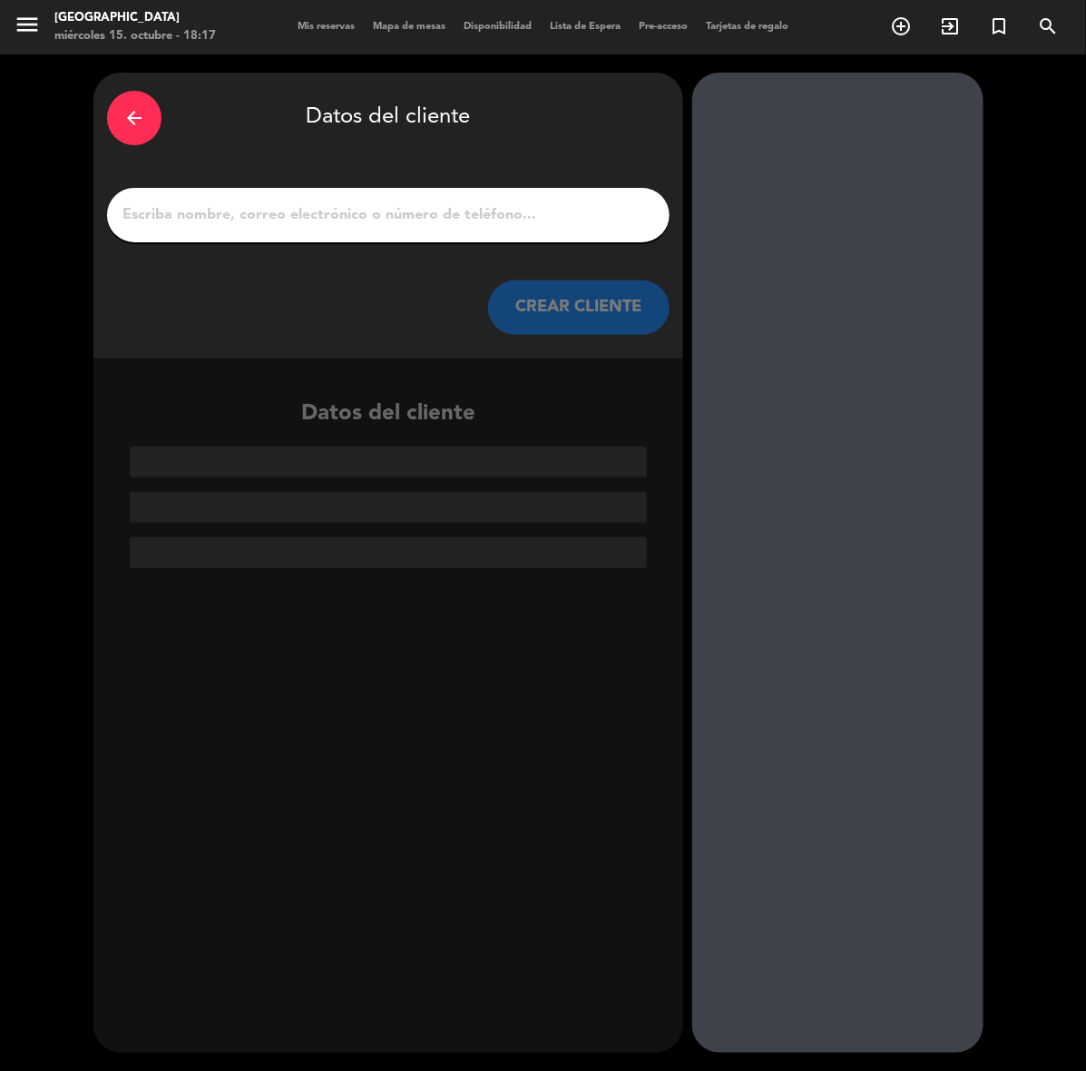
click at [441, 207] on input "1" at bounding box center [388, 214] width 535 height 25
paste input "[PERSON_NAME]"
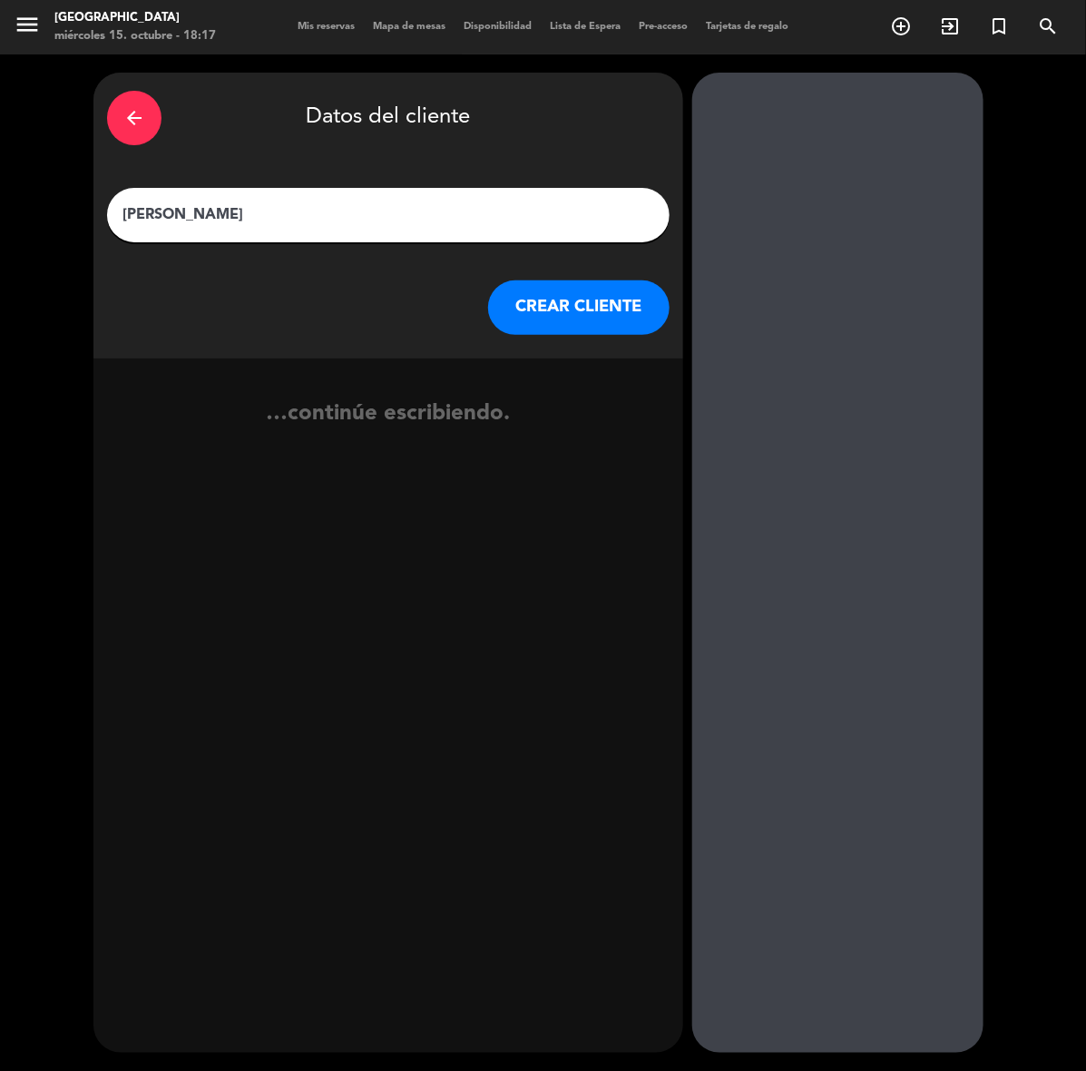
type input "[PERSON_NAME]"
click at [497, 297] on button "CREAR CLIENTE" at bounding box center [579, 307] width 182 height 54
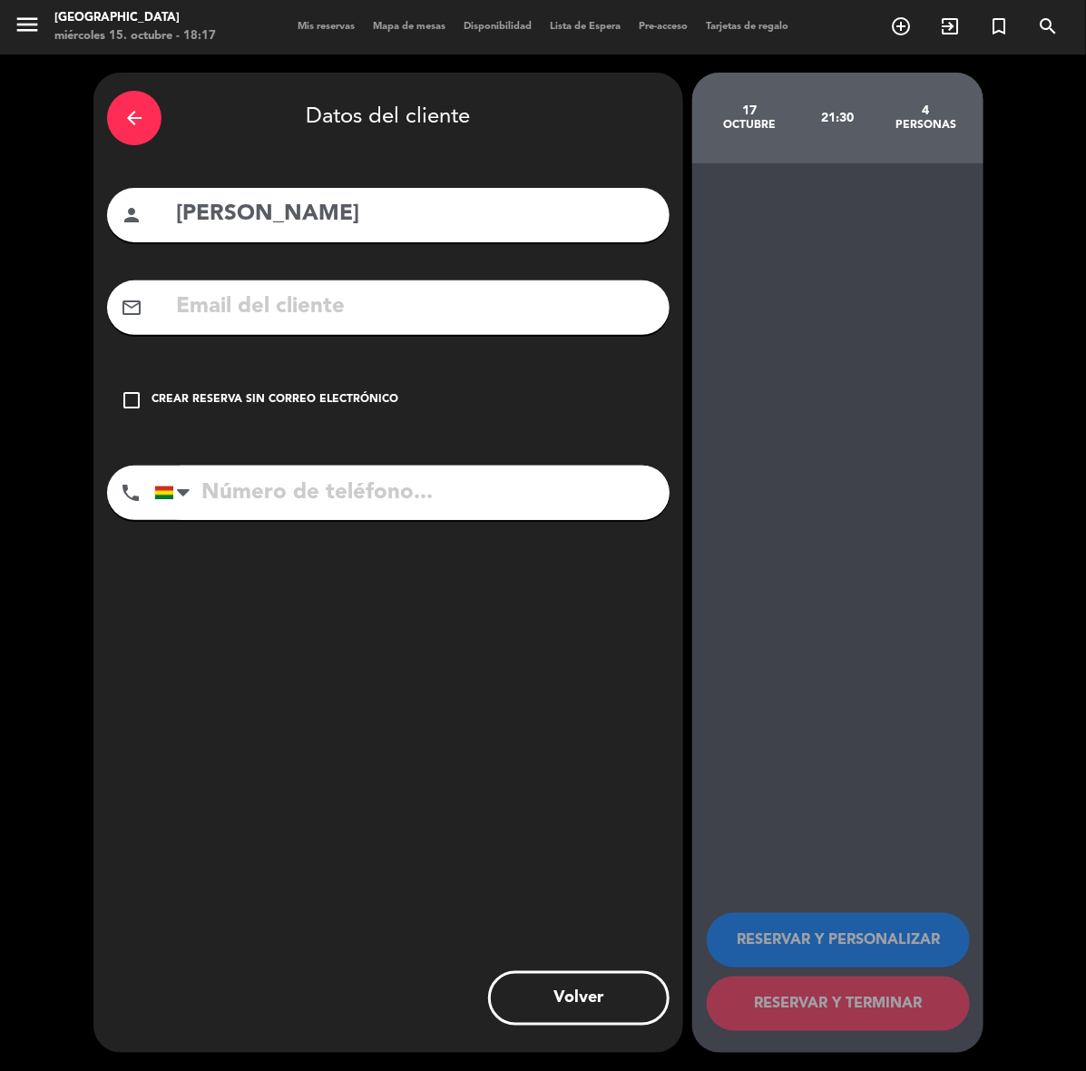
click at [497, 297] on input "text" at bounding box center [415, 307] width 482 height 37
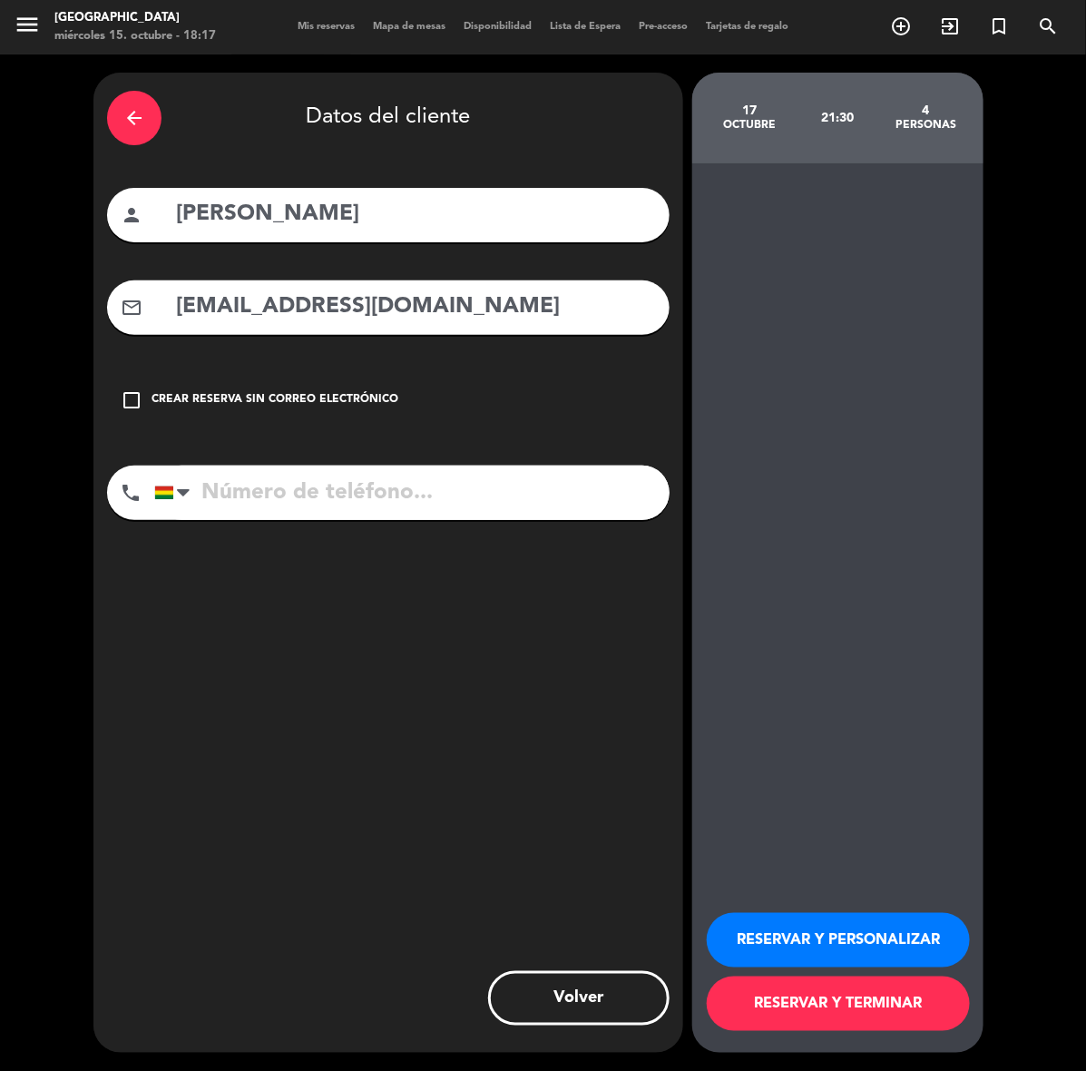
type input "[EMAIL_ADDRESS][DOMAIN_NAME]"
click at [577, 510] on input "tel" at bounding box center [412, 493] width 516 height 54
paste input "[PHONE_NUMBER]"
type input "[PHONE_NUMBER]"
click at [950, 945] on button "RESERVAR Y PERSONALIZAR" at bounding box center [838, 940] width 263 height 54
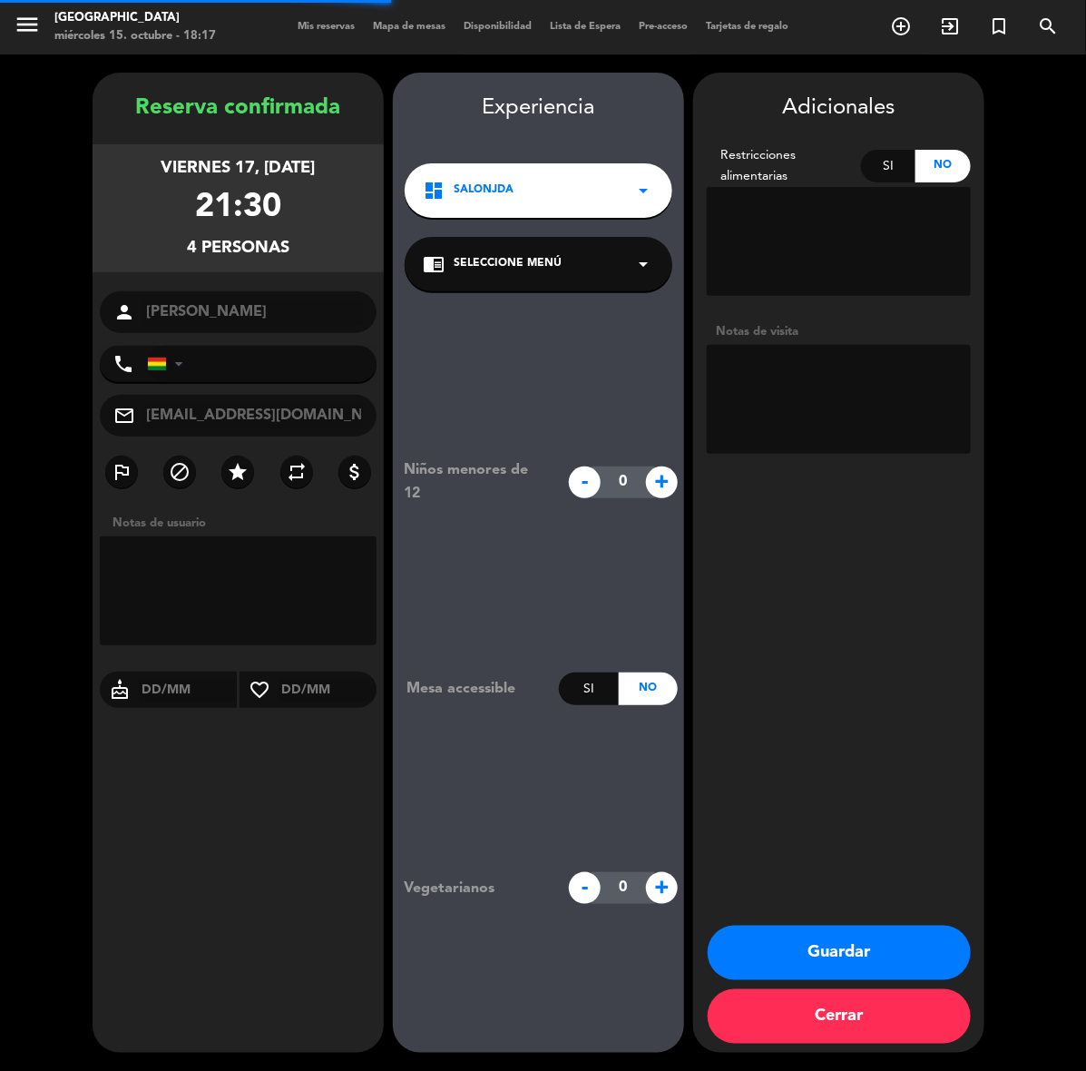
type input "[PHONE_NUMBER]"
click at [831, 958] on button "Guardar" at bounding box center [839, 953] width 263 height 54
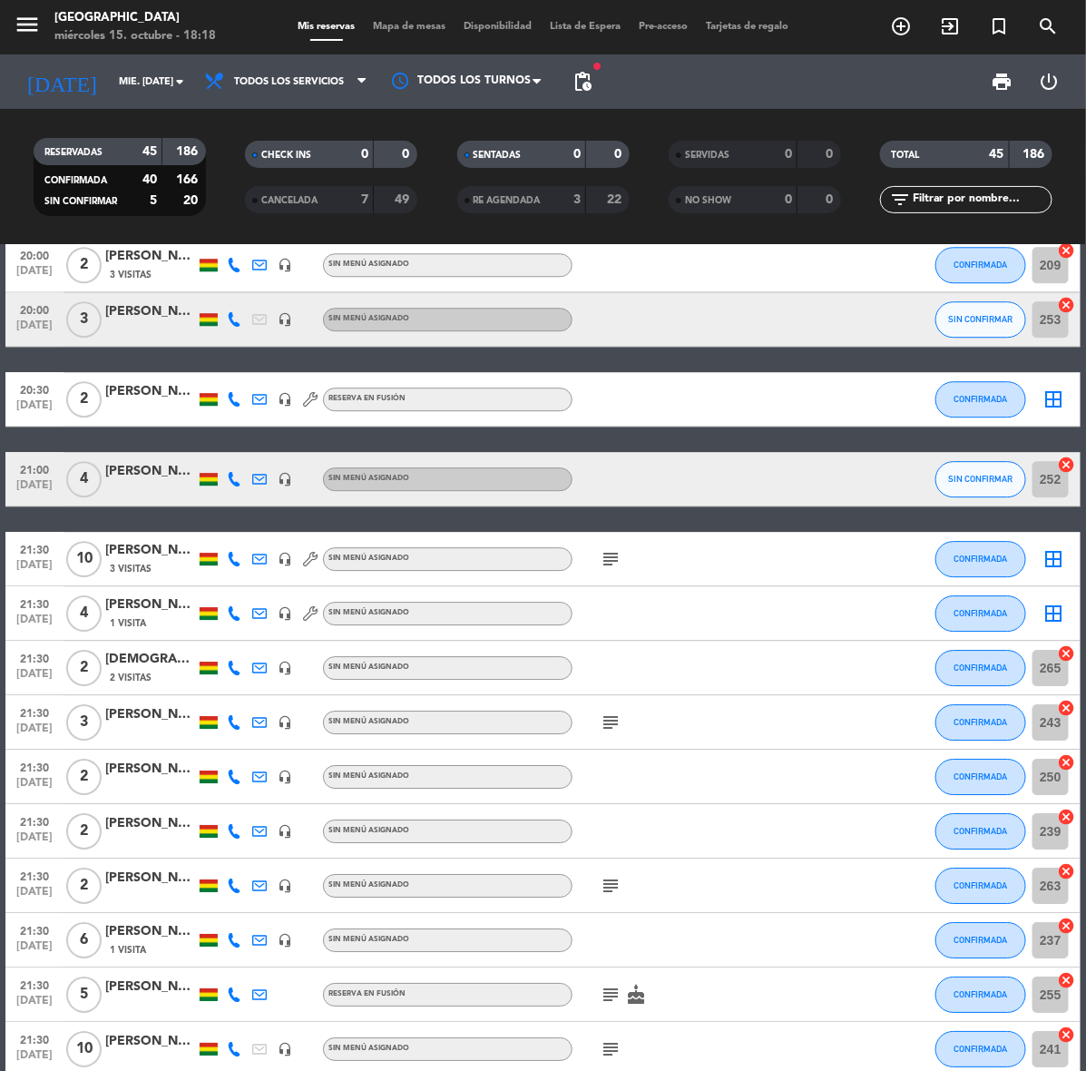
scroll to position [1957, 0]
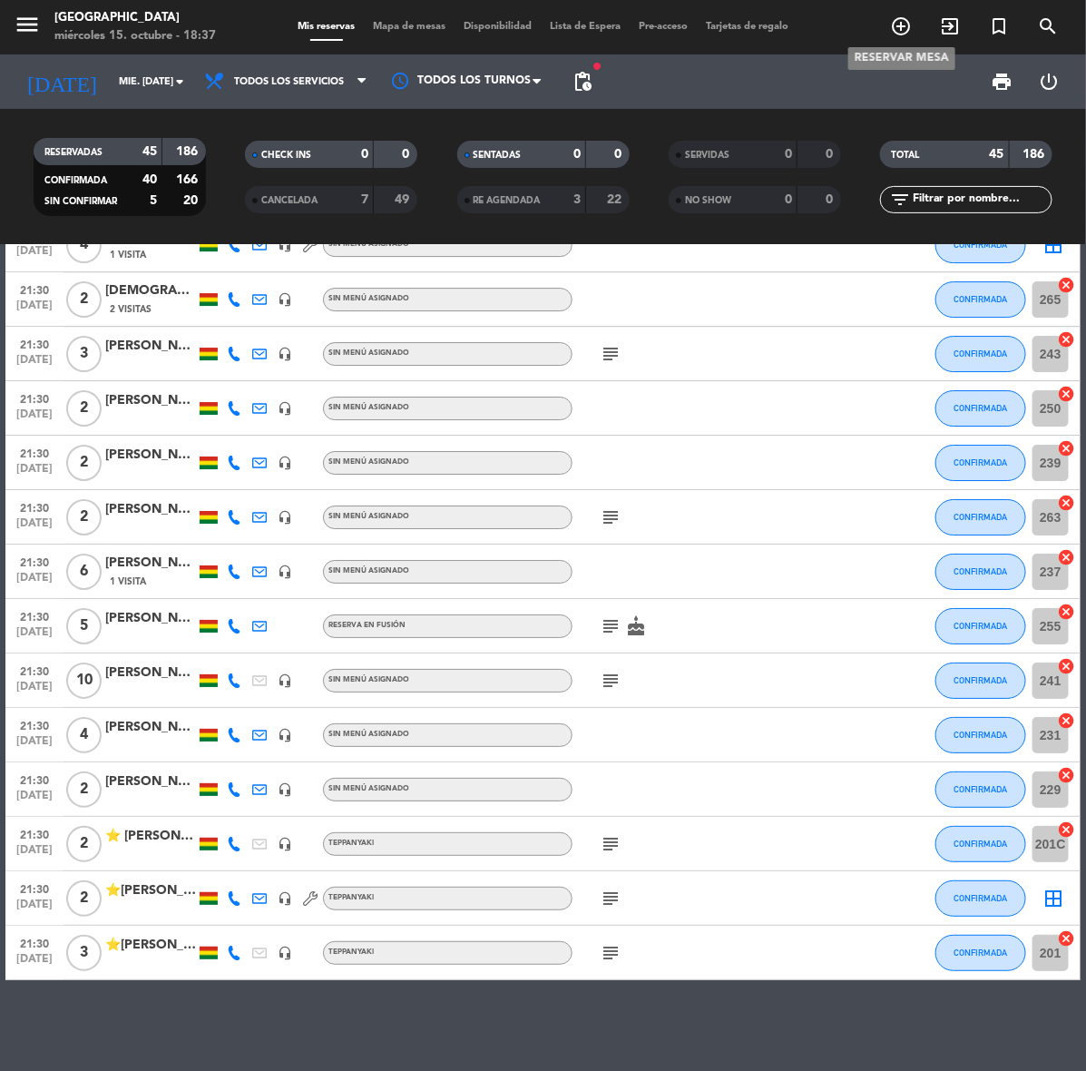
click at [904, 28] on icon "add_circle_outline" at bounding box center [901, 26] width 22 height 22
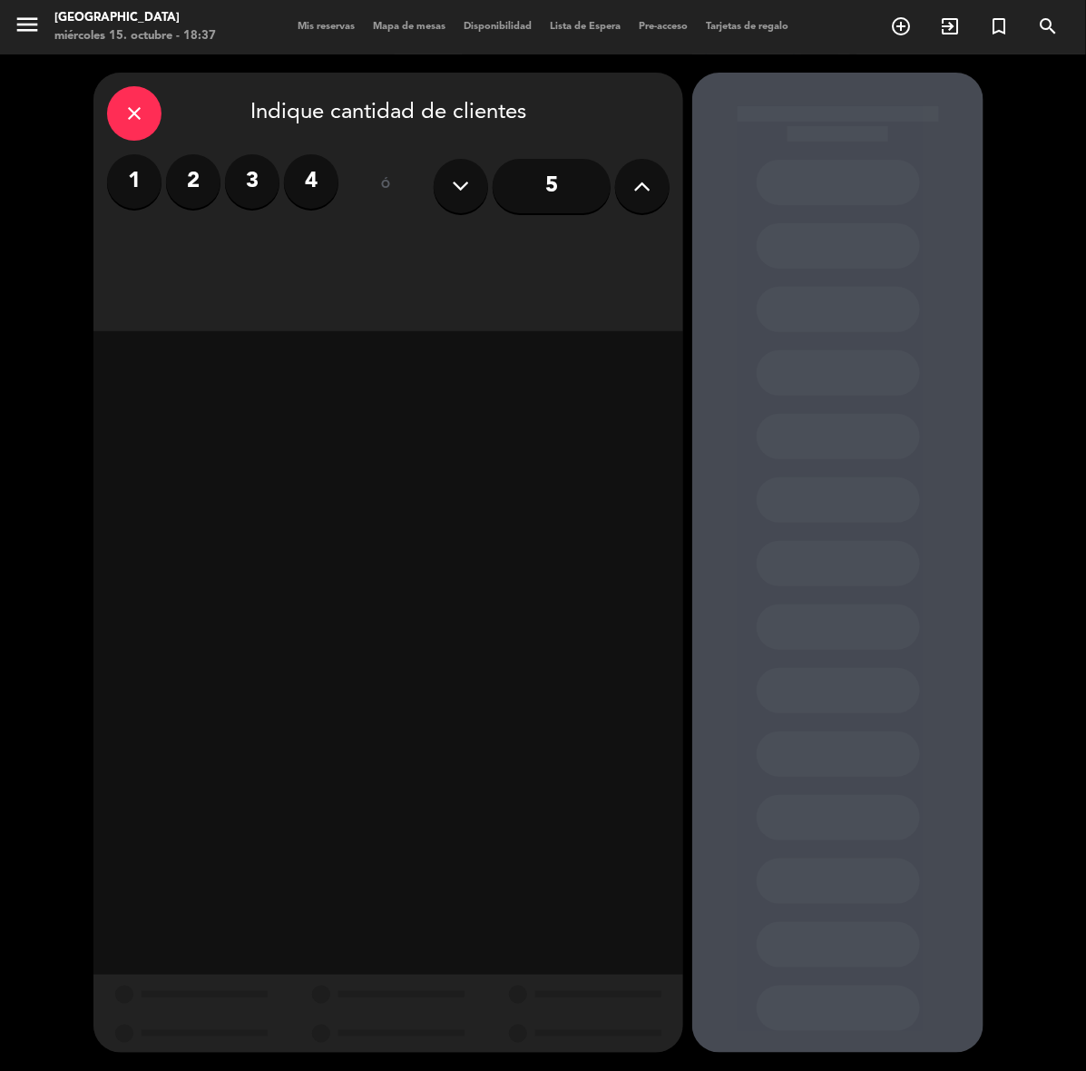
click at [533, 201] on input "5" at bounding box center [552, 186] width 118 height 54
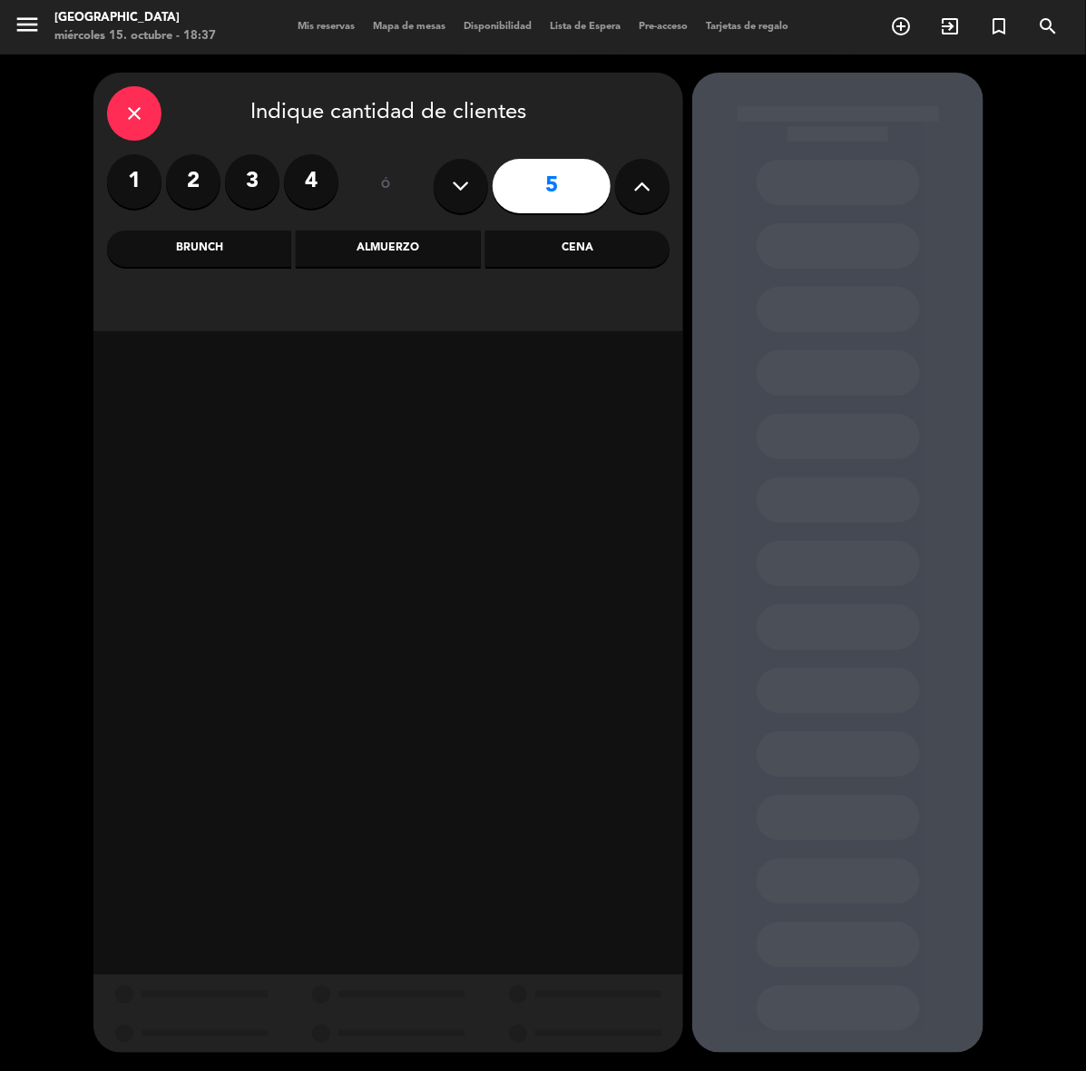
click at [577, 255] on div "Cena" at bounding box center [578, 249] width 184 height 36
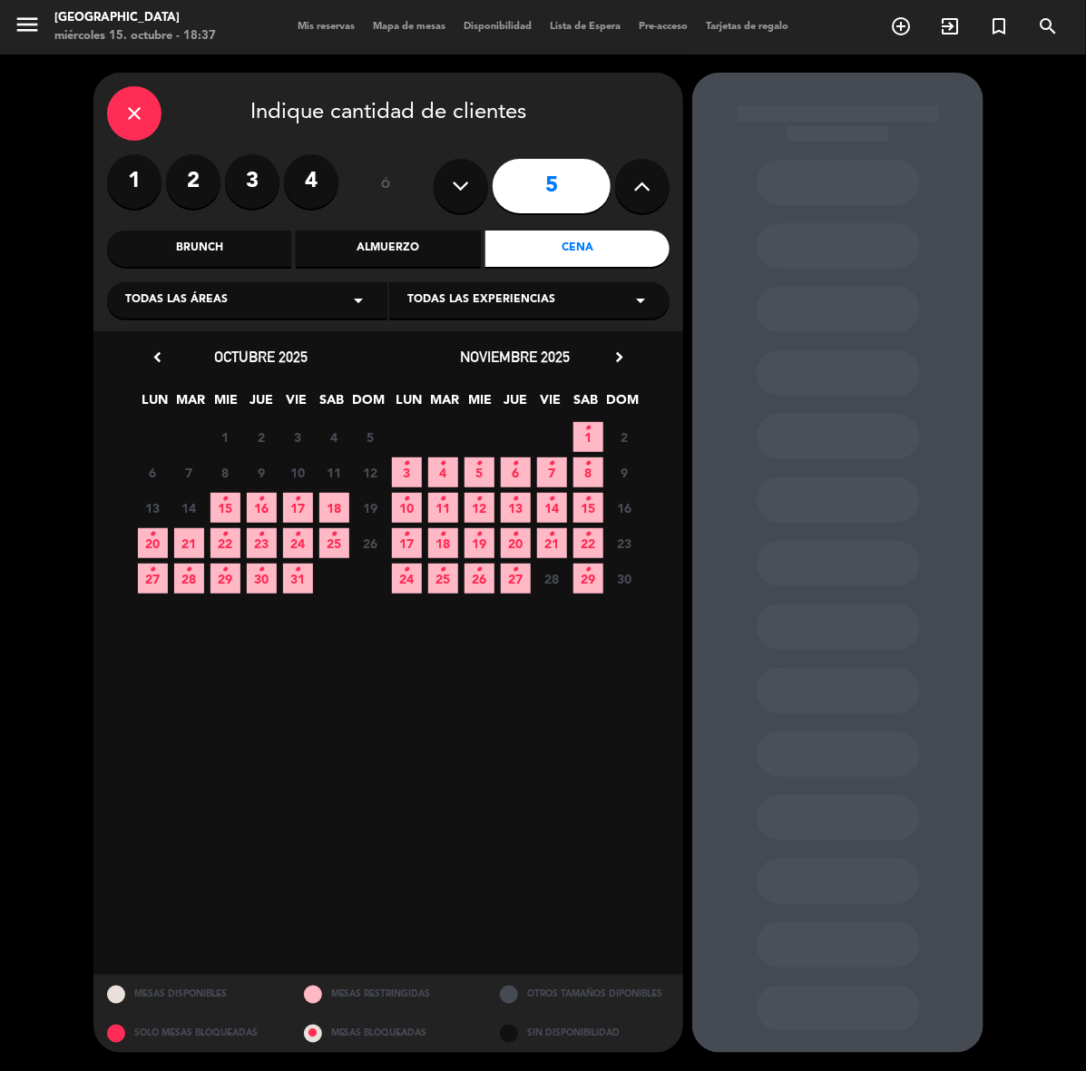
click at [260, 499] on icon "•" at bounding box center [262, 499] width 6 height 29
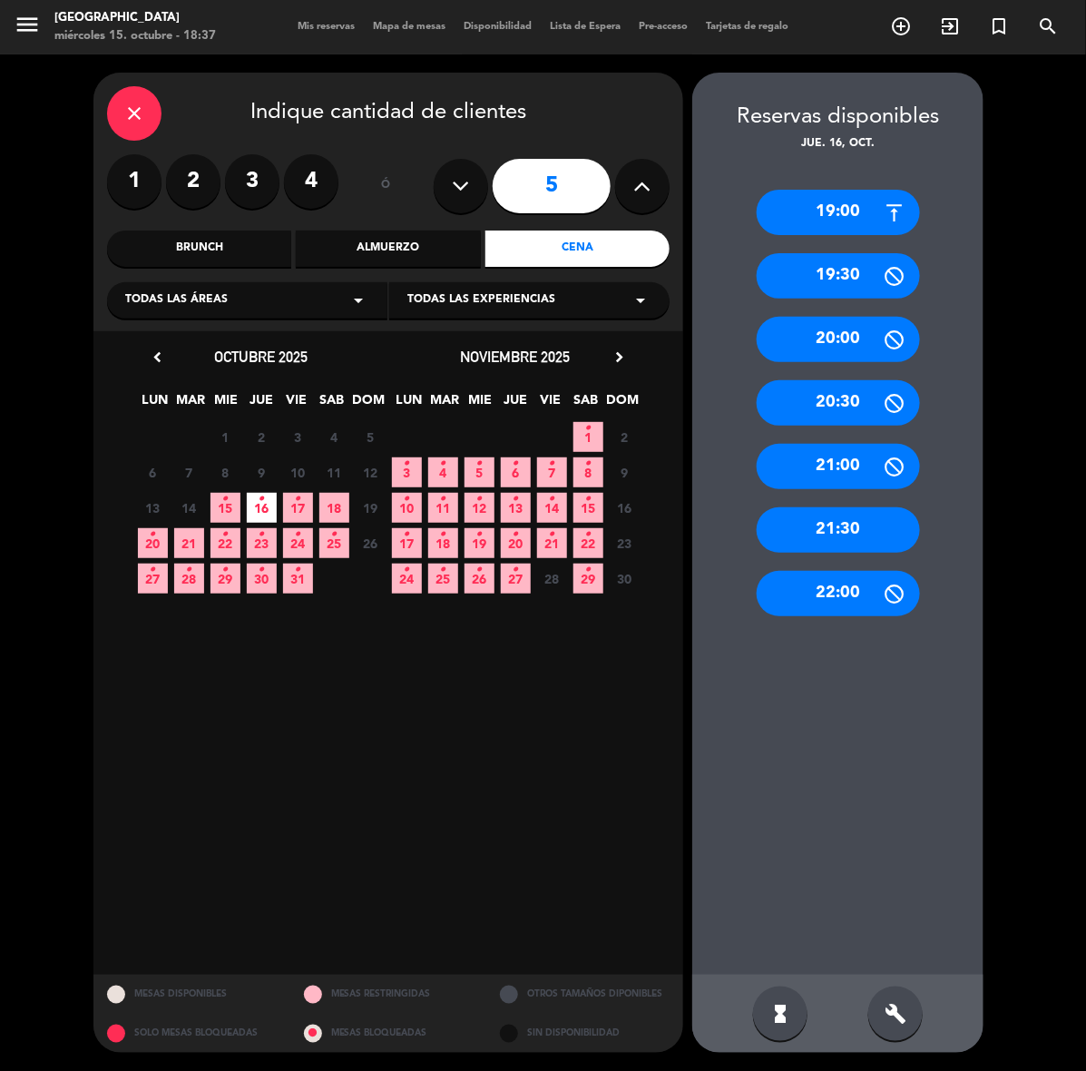
click at [854, 524] on div "21:30" at bounding box center [838, 529] width 163 height 45
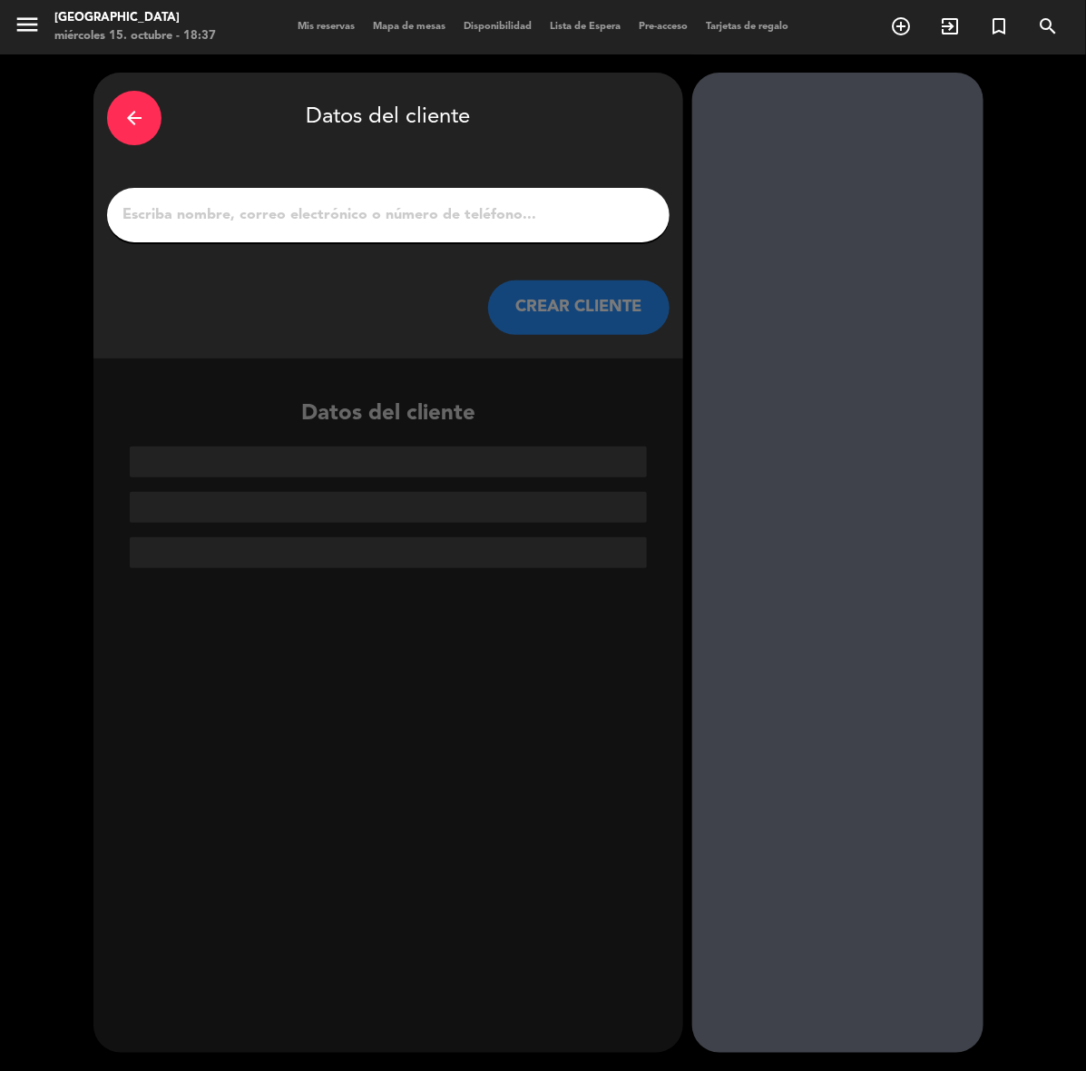
click at [551, 211] on input "1" at bounding box center [388, 214] width 535 height 25
paste input "[PERSON_NAME]"
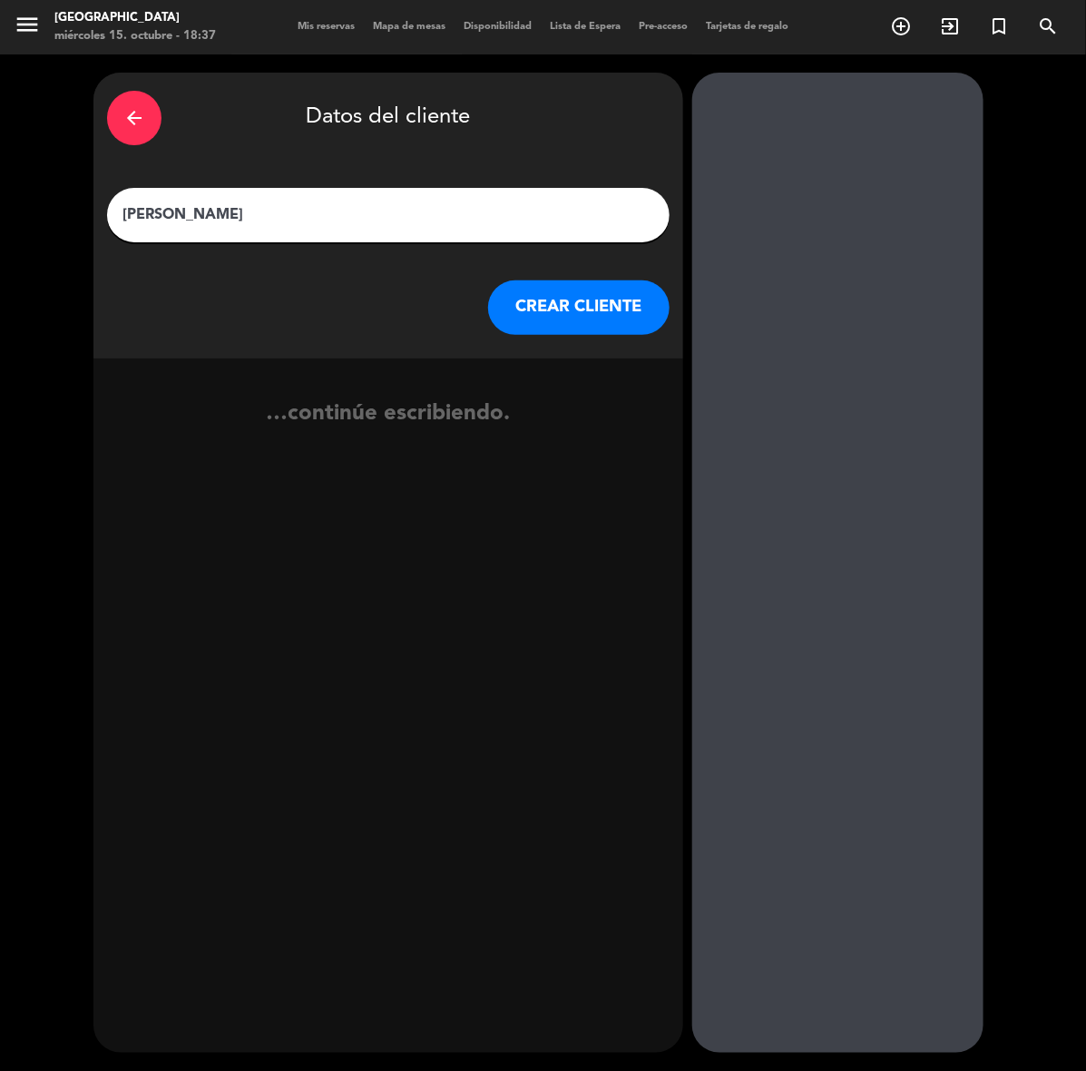
type input "[PERSON_NAME]"
click at [554, 298] on button "CREAR CLIENTE" at bounding box center [579, 307] width 182 height 54
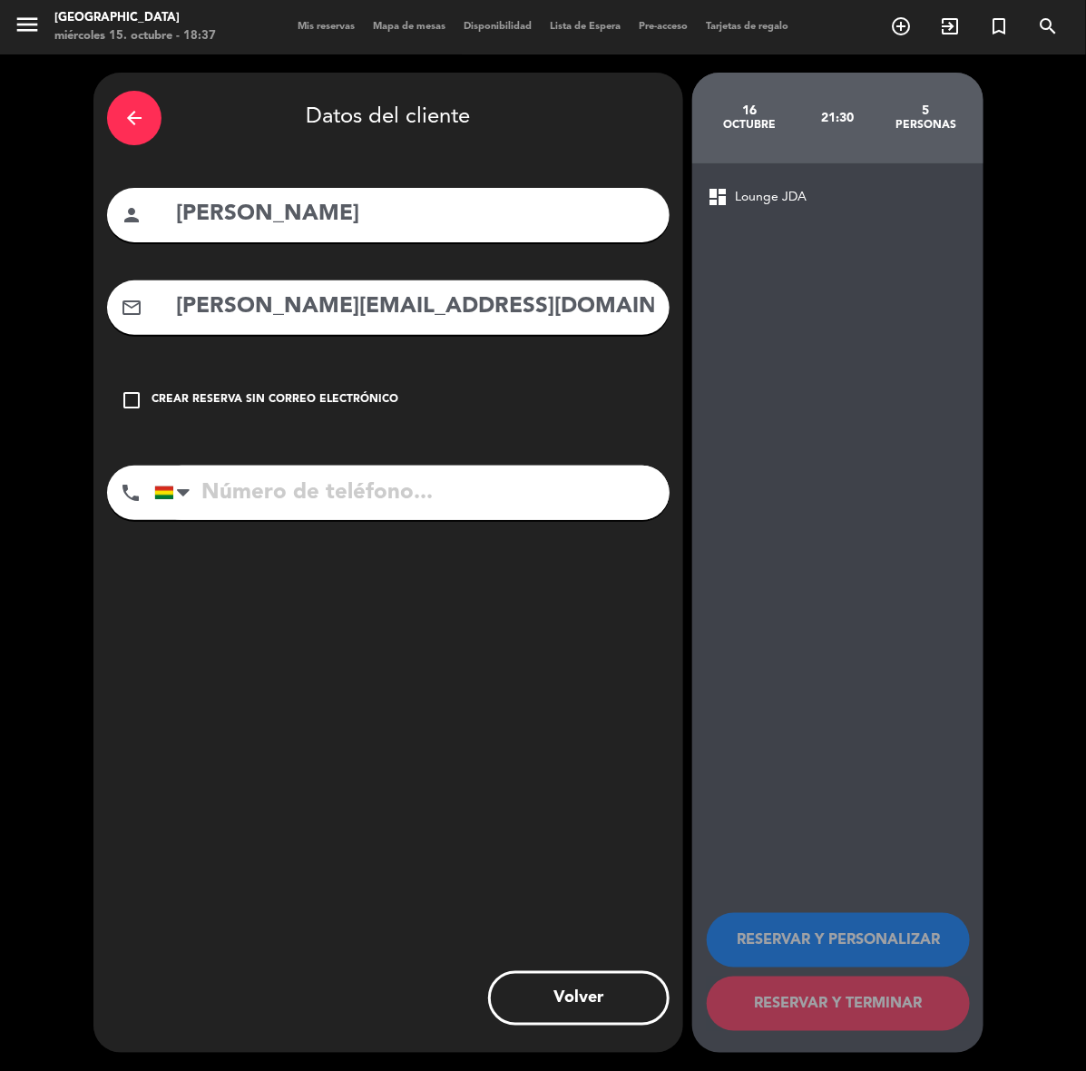
click at [554, 298] on input "[PERSON_NAME][EMAIL_ADDRESS][DOMAIN_NAME]" at bounding box center [415, 307] width 482 height 37
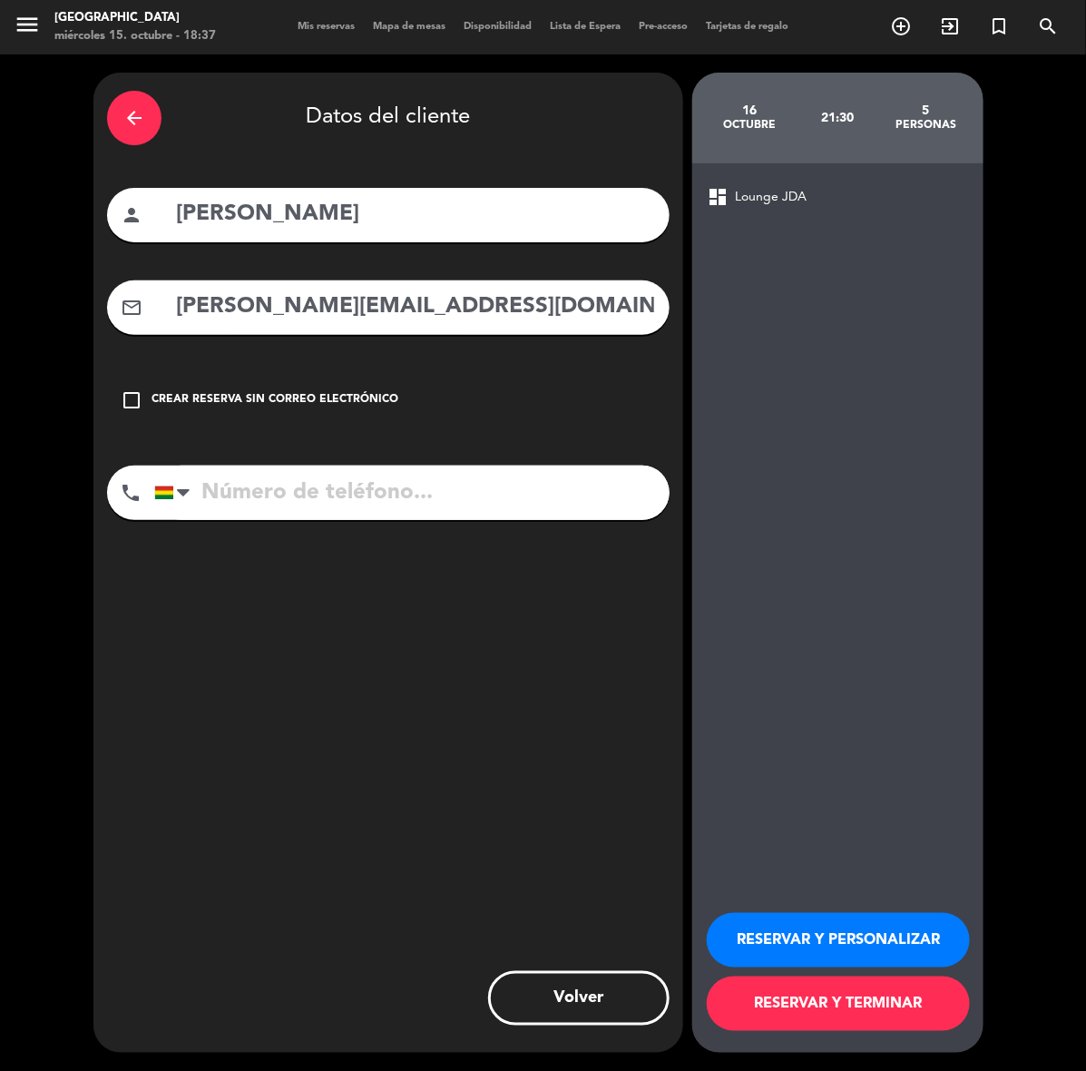
type input "[PERSON_NAME][EMAIL_ADDRESS][DOMAIN_NAME]"
drag, startPoint x: 425, startPoint y: 490, endPoint x: 427, endPoint y: 502, distance: 12.1
click at [427, 490] on input "tel" at bounding box center [412, 493] width 516 height 54
paste input "68523113"
type input "68523113"
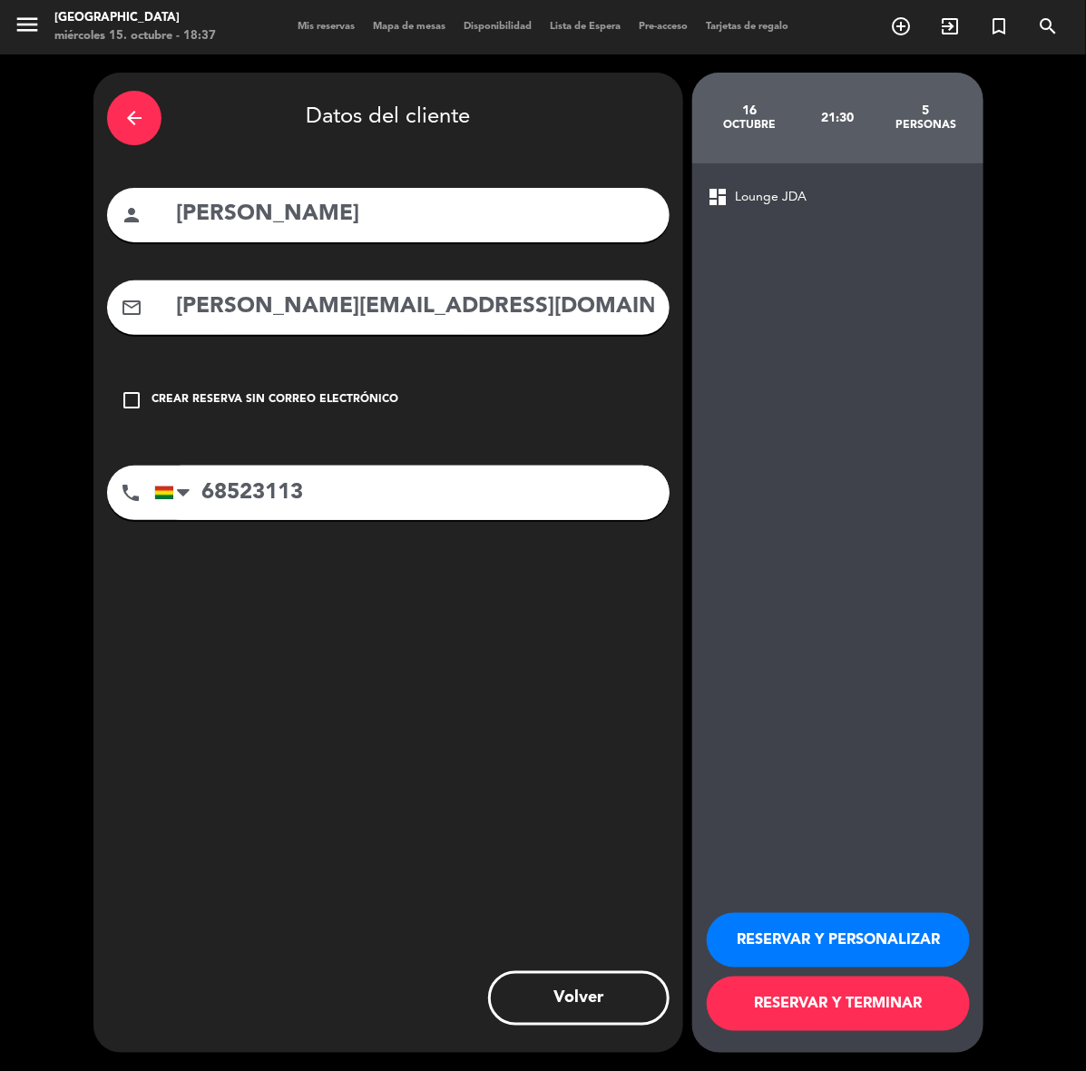
click at [886, 948] on button "RESERVAR Y PERSONALIZAR" at bounding box center [838, 940] width 263 height 54
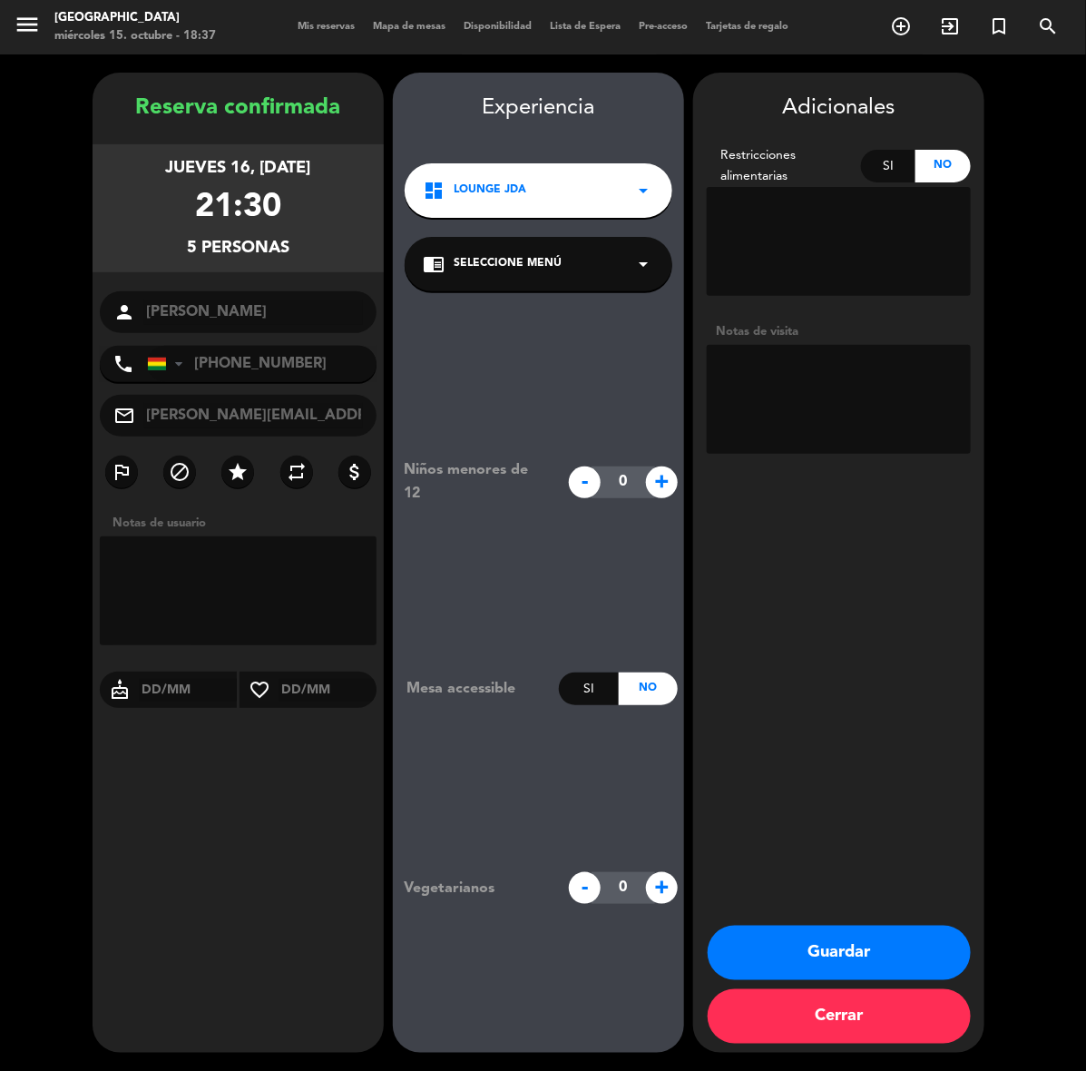
drag, startPoint x: 889, startPoint y: 951, endPoint x: 945, endPoint y: 899, distance: 75.8
click at [889, 951] on button "Guardar" at bounding box center [839, 953] width 263 height 54
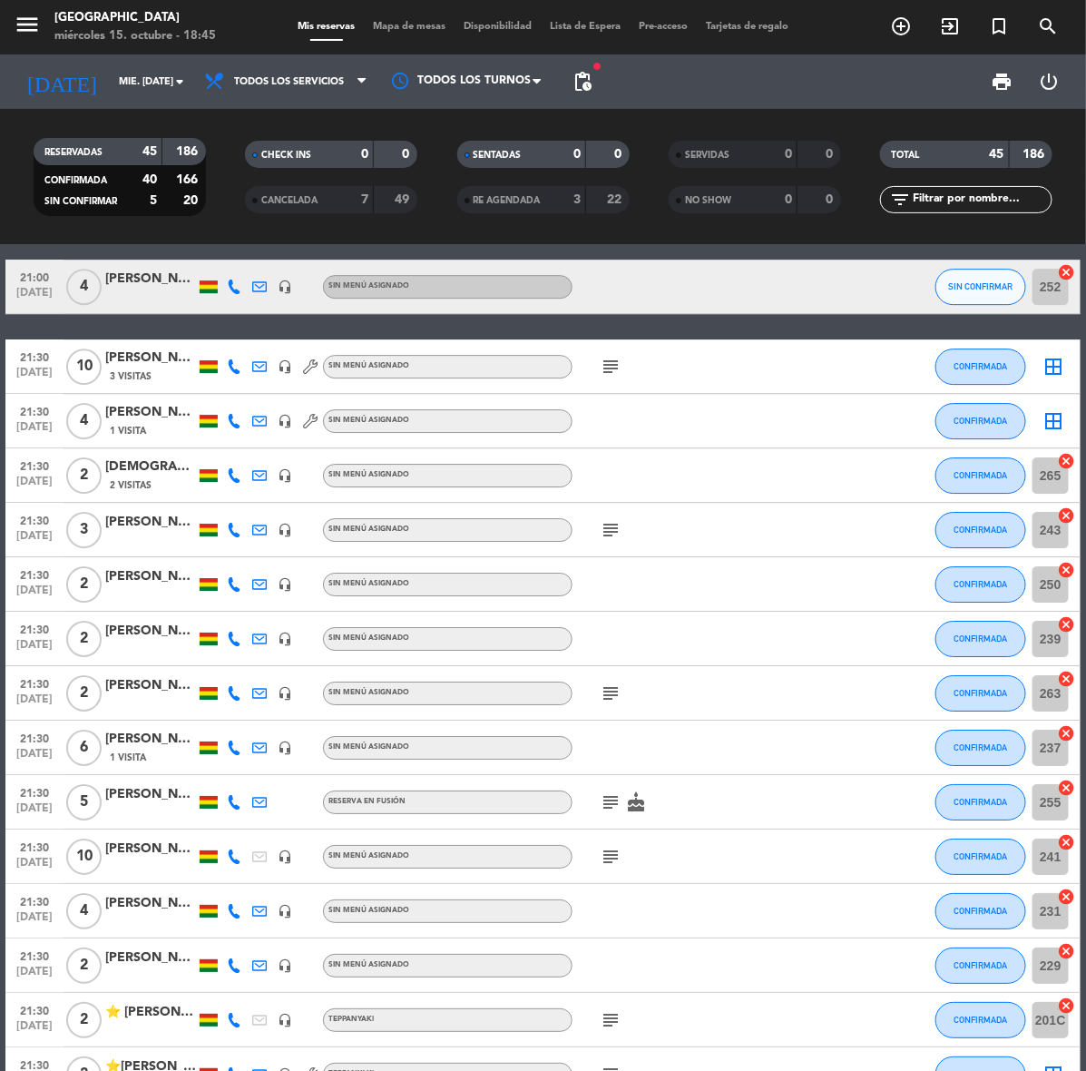
scroll to position [1957, 0]
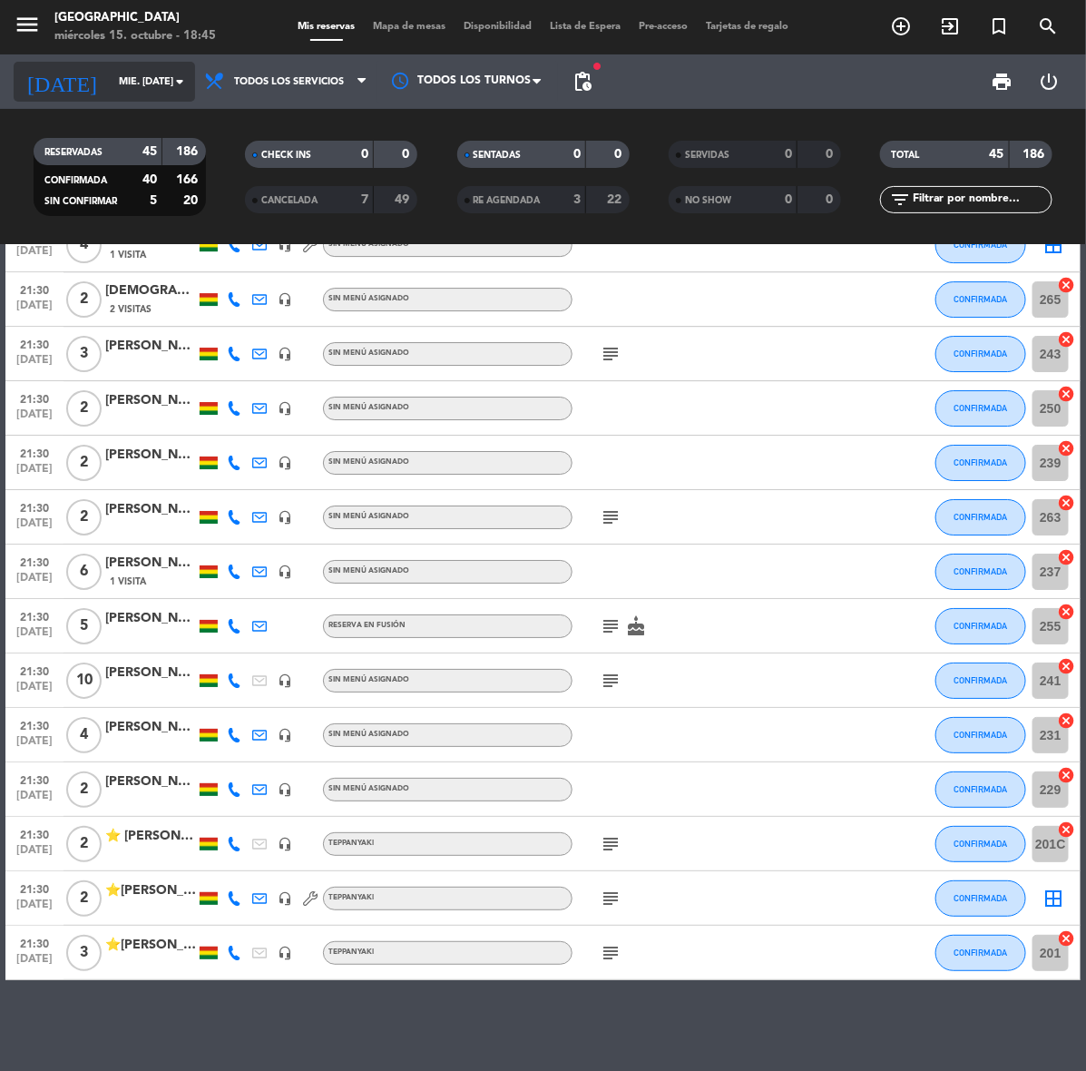
click at [110, 69] on input "mié. [DATE]" at bounding box center [178, 82] width 136 height 30
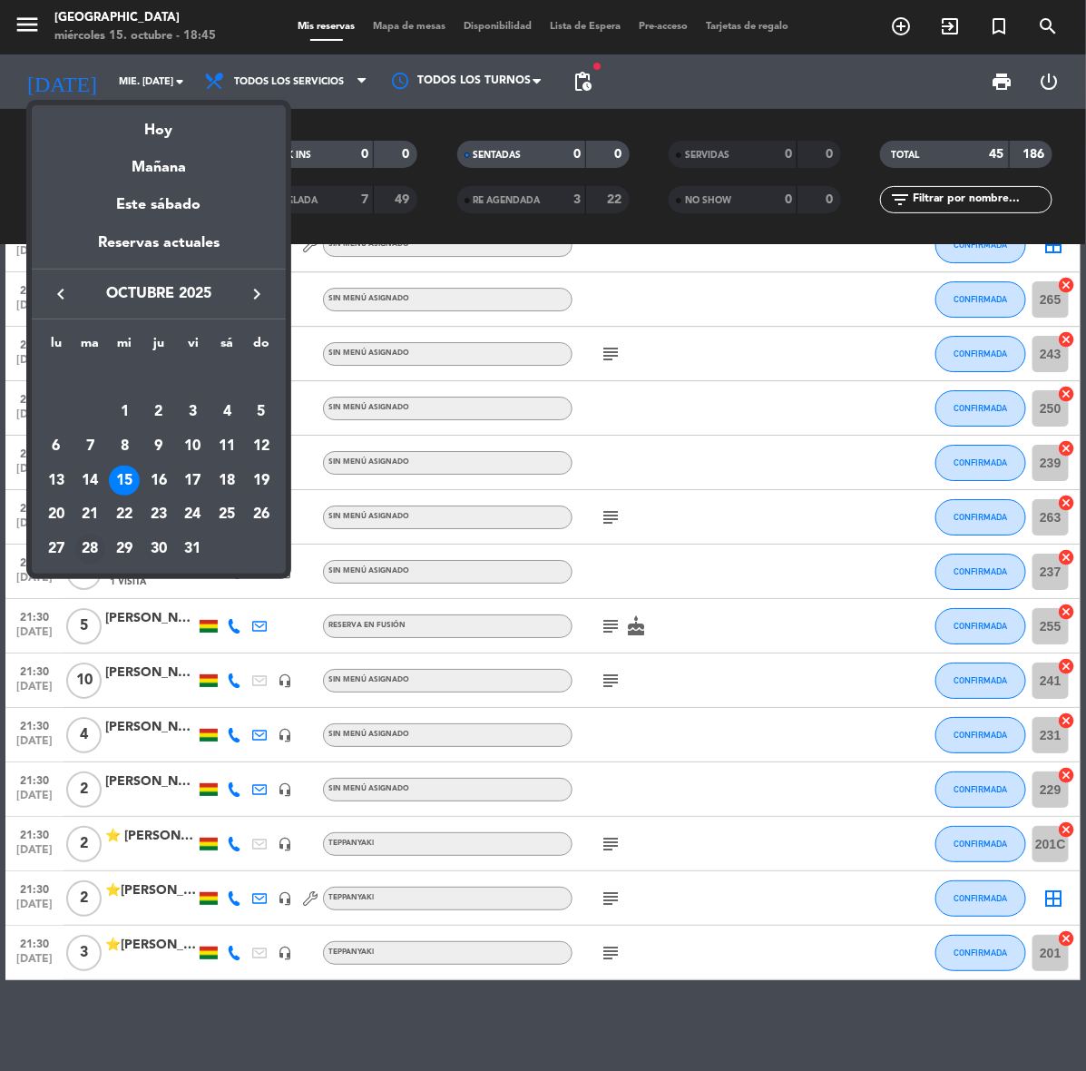
click at [87, 542] on div "28" at bounding box center [90, 549] width 31 height 31
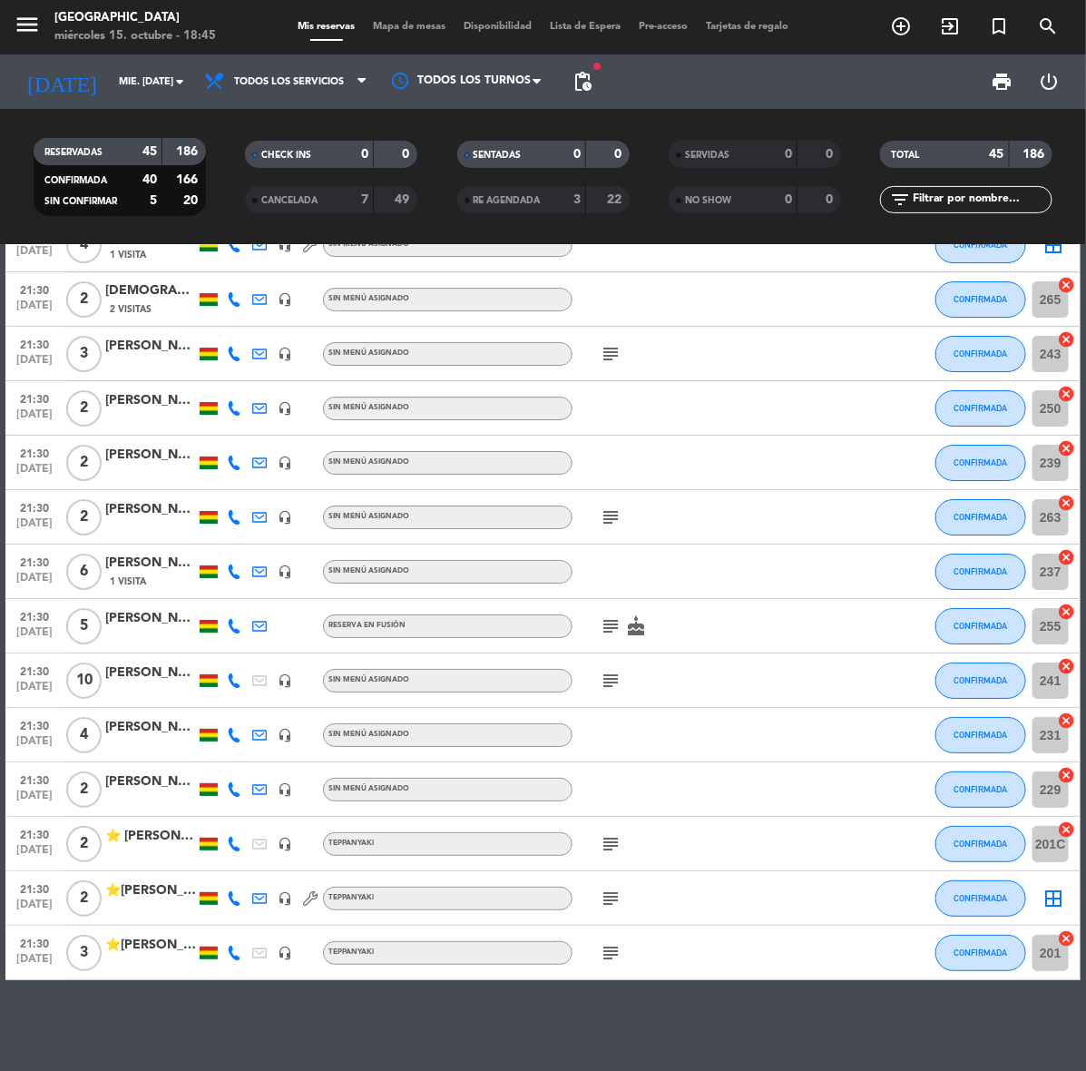
type input "[DATE] oct."
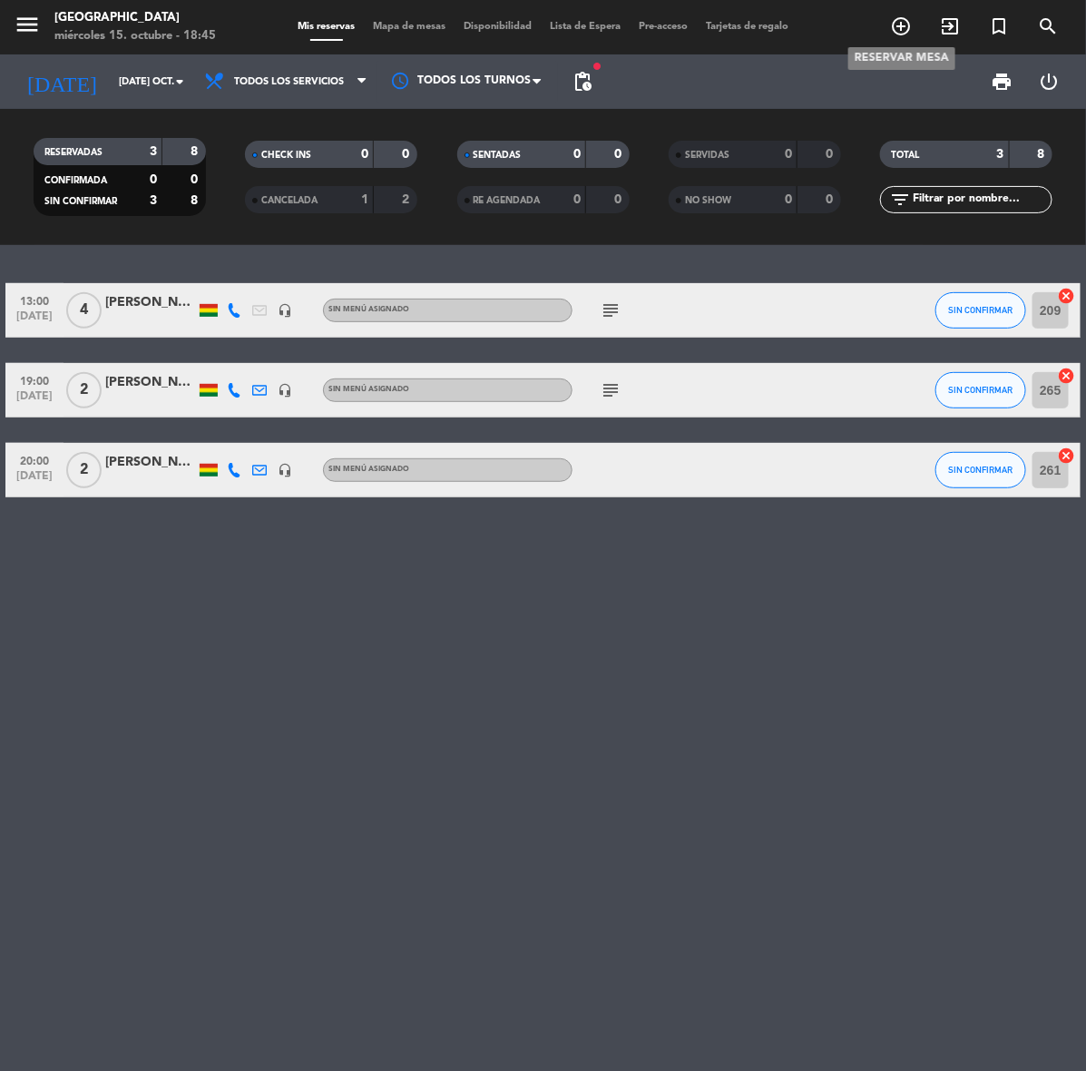
click at [887, 20] on span "add_circle_outline" at bounding box center [901, 26] width 49 height 31
